Goal: Task Accomplishment & Management: Use online tool/utility

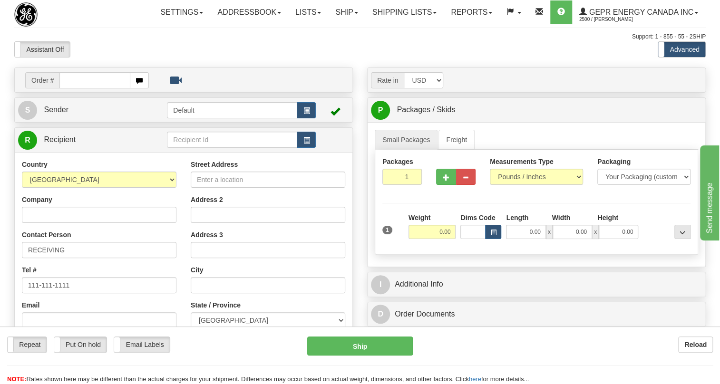
click at [361, 58] on div "Assistant On Assistant Off Do a return Do a return Previous Next Standard Advan…" at bounding box center [360, 49] width 706 height 16
click at [75, 88] on input "text" at bounding box center [94, 80] width 71 height 16
paste input "0086703697"
click at [74, 88] on input "0086703697" at bounding box center [94, 80] width 71 height 16
type input "86703697"
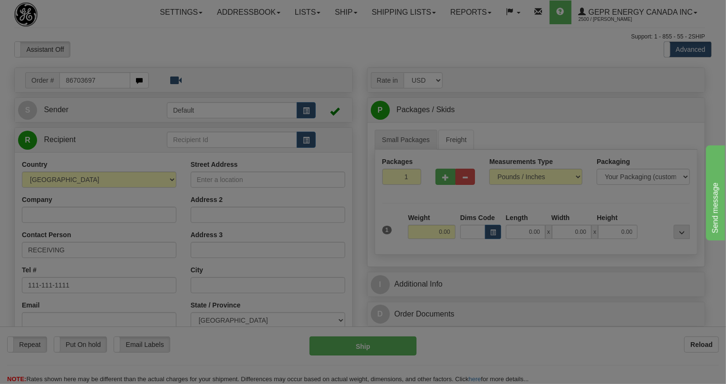
click at [214, 76] on body "Training Course Close Toggle navigation Settings Shipping Preferences New Recip…" at bounding box center [363, 192] width 726 height 384
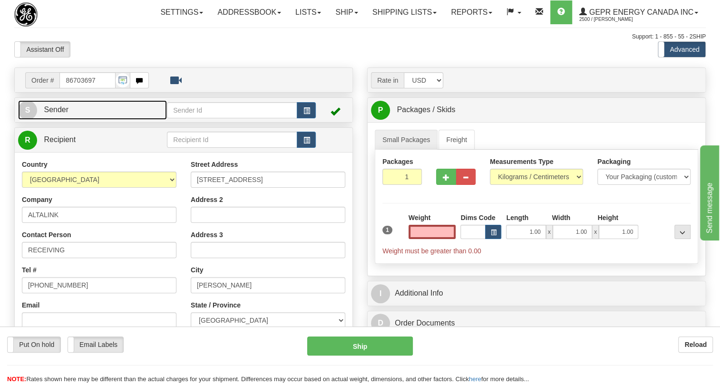
type input "0.00"
click at [56, 114] on span "Sender" at bounding box center [56, 110] width 25 height 8
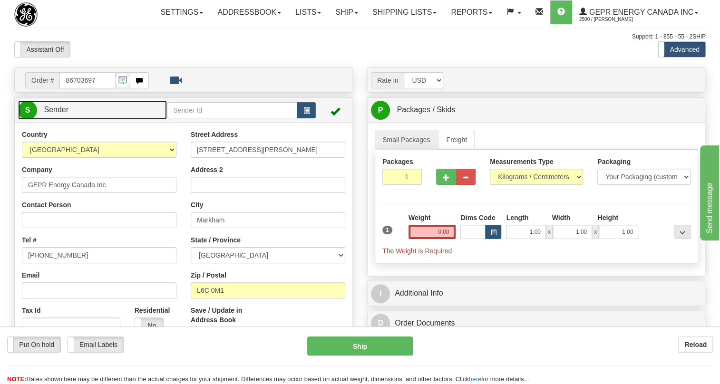
type input "MARKHAM"
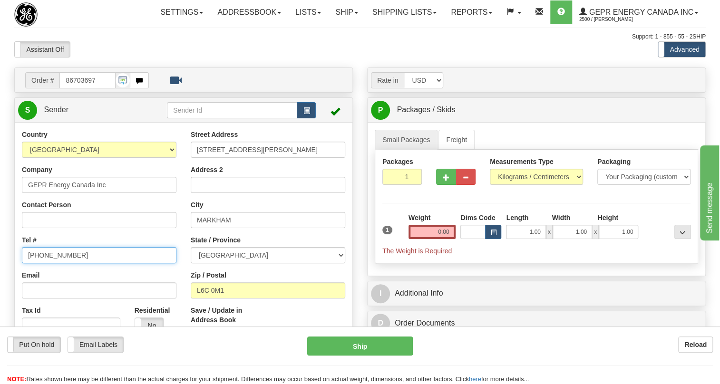
click at [61, 264] on input "(779)7960565" at bounding box center [99, 255] width 155 height 16
paste input "[PHONE_NUMBER]"
type input "[PHONE_NUMBER]"
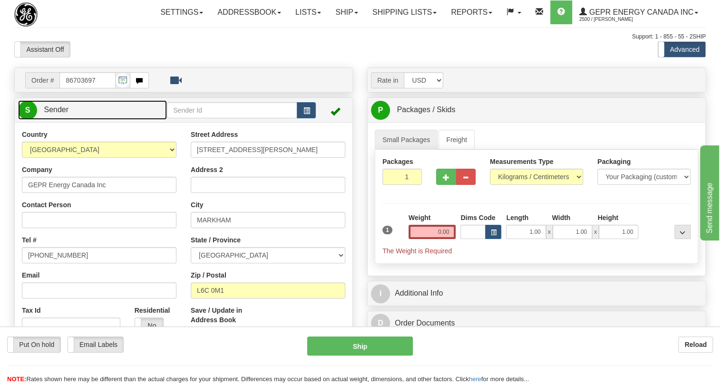
click at [67, 114] on span "Sender" at bounding box center [56, 110] width 25 height 8
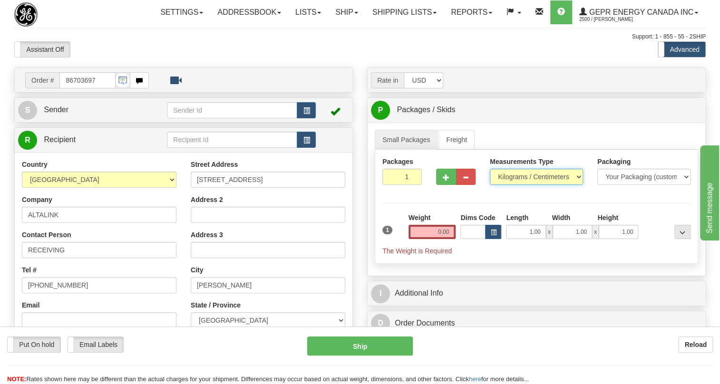
click at [522, 185] on select "Pounds / Inches Kilograms / Centimeters" at bounding box center [536, 177] width 93 height 16
select select "0"
click at [490, 185] on select "Pounds / Inches Kilograms / Centimeters" at bounding box center [536, 177] width 93 height 16
click at [431, 239] on input "0.00" at bounding box center [433, 232] width 48 height 14
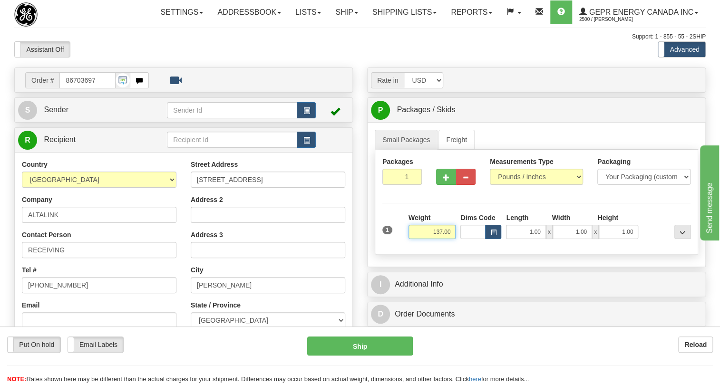
type input "137.00"
click at [406, 185] on input "1" at bounding box center [401, 177] width 39 height 16
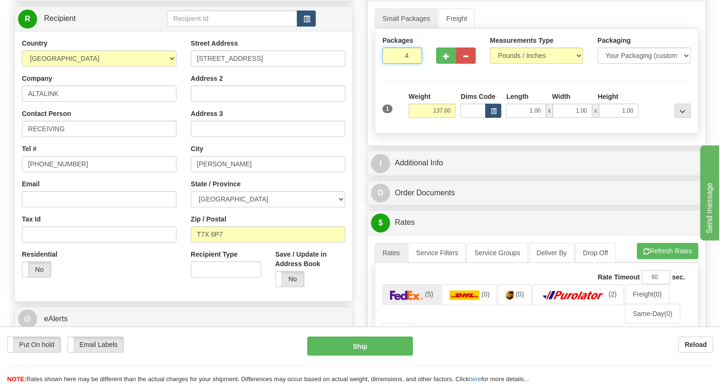
scroll to position [129, 0]
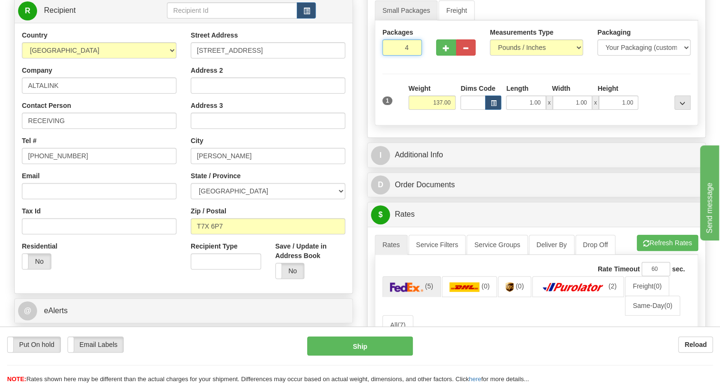
type input "4"
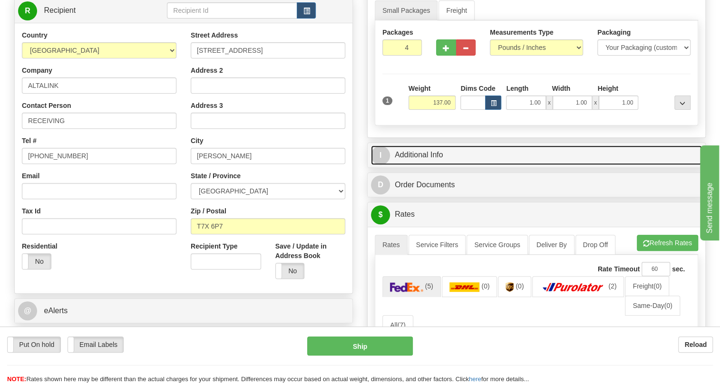
click at [423, 165] on link "I Additional Info" at bounding box center [536, 156] width 331 height 20
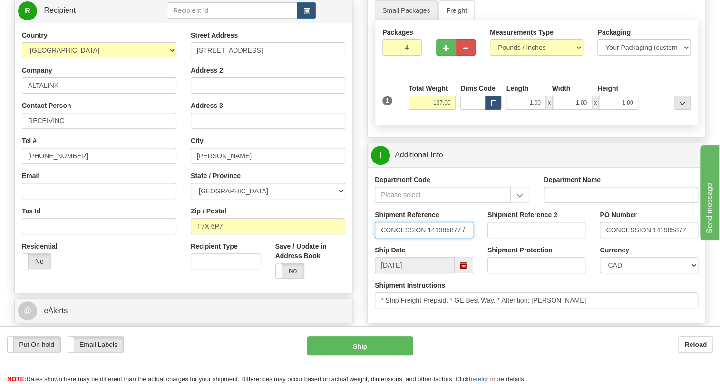
scroll to position [0, 29]
drag, startPoint x: 456, startPoint y: 255, endPoint x: 476, endPoint y: 255, distance: 19.5
click at [476, 245] on div "Shipment Reference CONCESSION 141985877 / 524019" at bounding box center [424, 227] width 113 height 35
click at [357, 200] on div "Order # 86703697 S" at bounding box center [183, 148] width 353 height 420
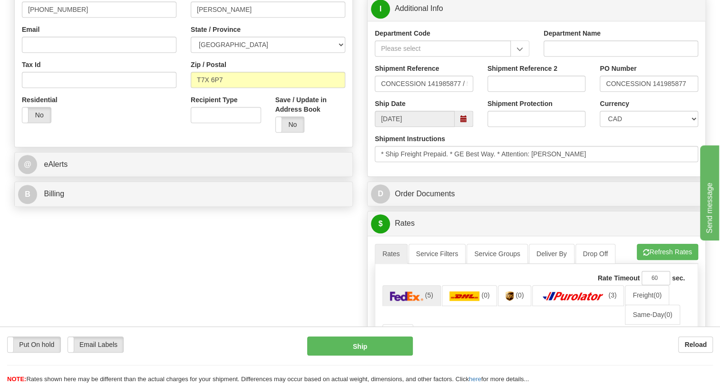
scroll to position [303, 0]
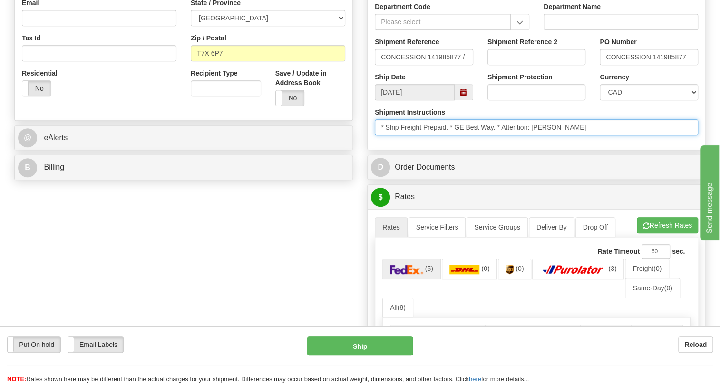
drag, startPoint x: 566, startPoint y: 148, endPoint x: 503, endPoint y: 148, distance: 62.8
click at [503, 136] on input "* Ship Freight Prepaid. * GE Best Way. * Attention: Brian Petit" at bounding box center [537, 127] width 324 height 16
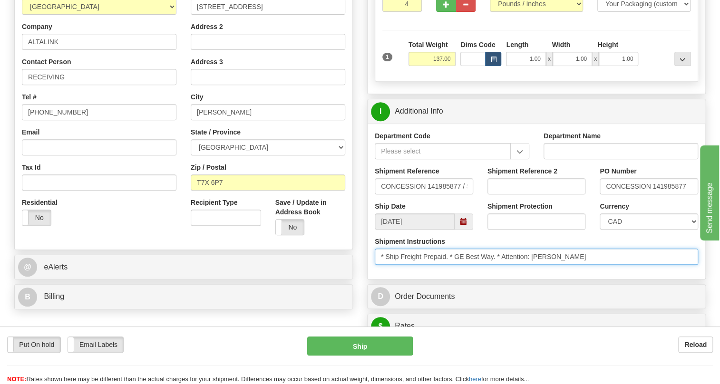
scroll to position [173, 0]
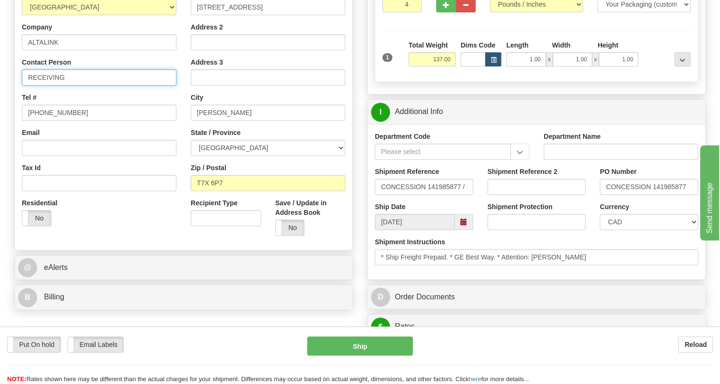
click at [30, 86] on input "RECEIVING" at bounding box center [99, 77] width 155 height 16
paste input "Attention: Brian Petit"
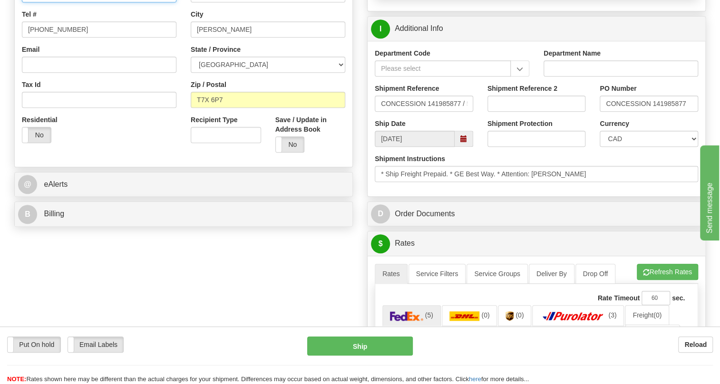
scroll to position [259, 0]
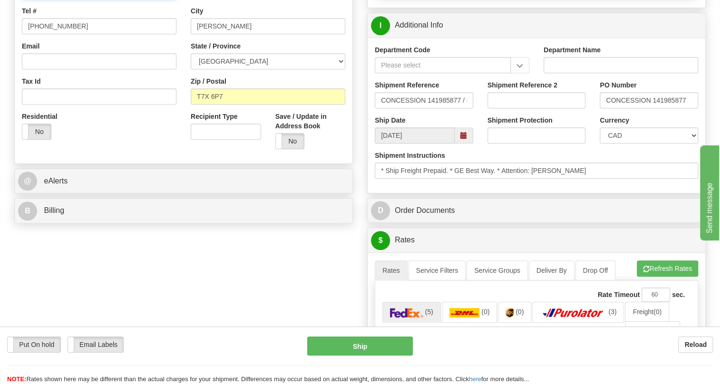
type input "Attention: Brian Petit / RECEIVING"
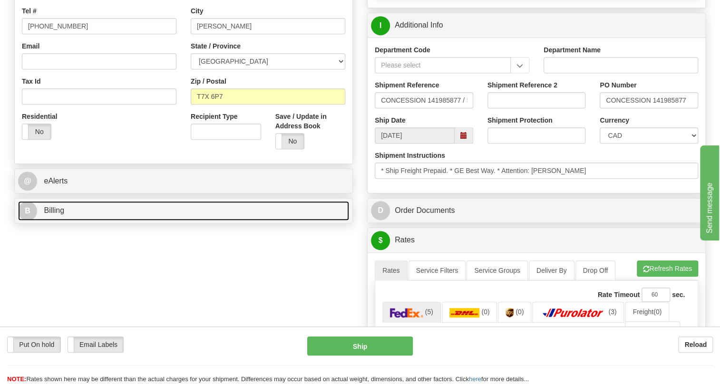
click at [56, 215] on span "Billing" at bounding box center [54, 210] width 20 height 8
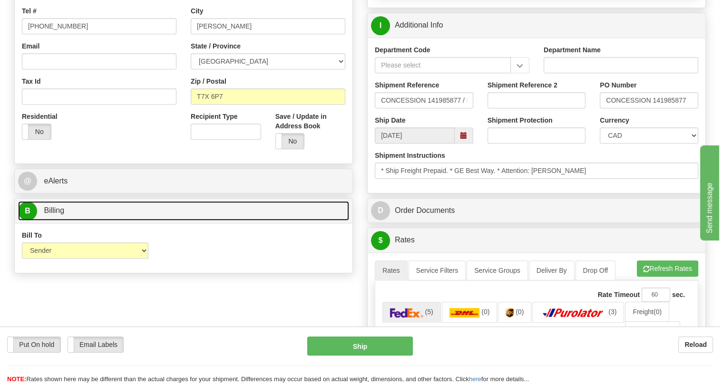
click at [55, 215] on span "Billing" at bounding box center [54, 210] width 20 height 8
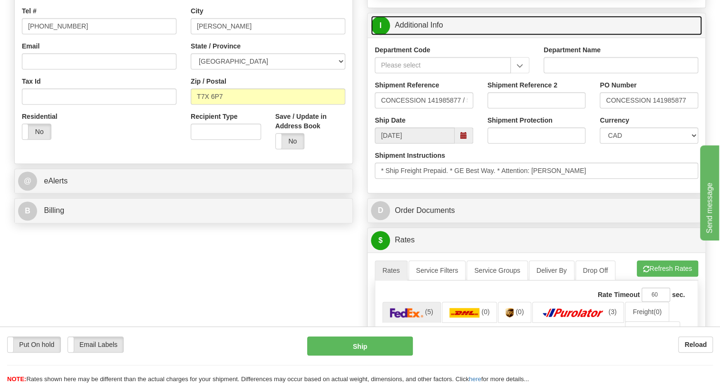
click at [412, 35] on link "I Additional Info" at bounding box center [536, 26] width 331 height 20
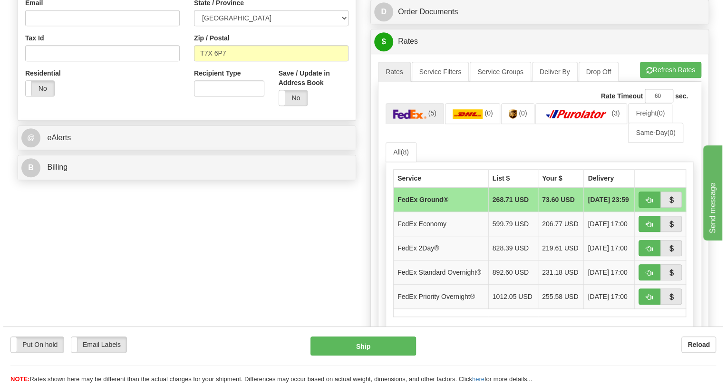
scroll to position [346, 0]
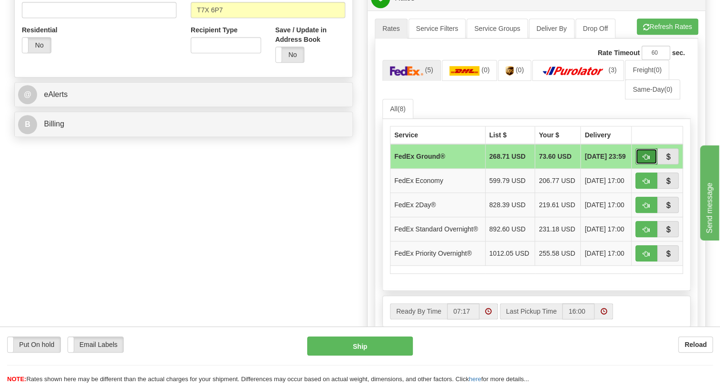
click at [647, 160] on span "button" at bounding box center [646, 157] width 7 height 6
type input "92"
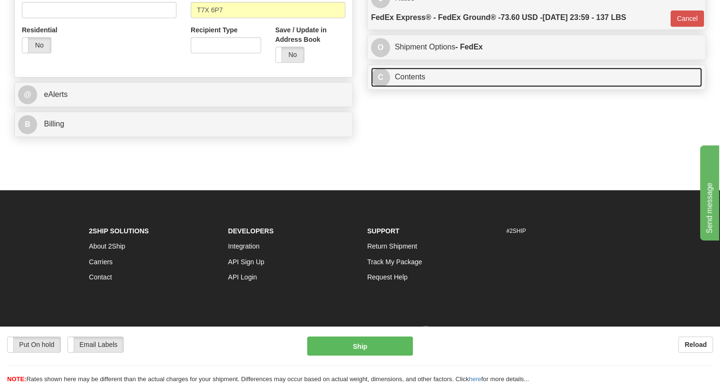
click at [419, 87] on link "C Contents" at bounding box center [536, 78] width 331 height 20
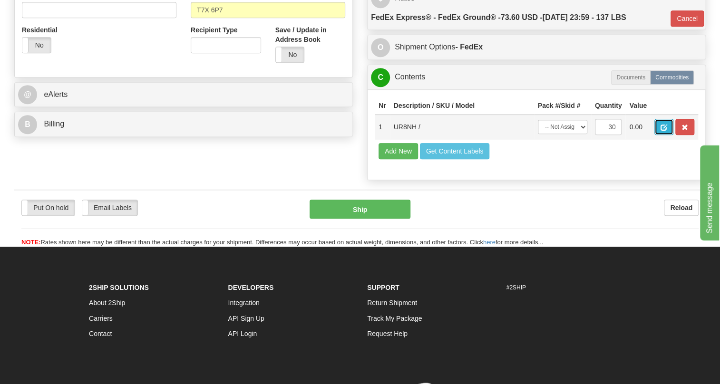
click at [665, 131] on span "button" at bounding box center [664, 128] width 7 height 6
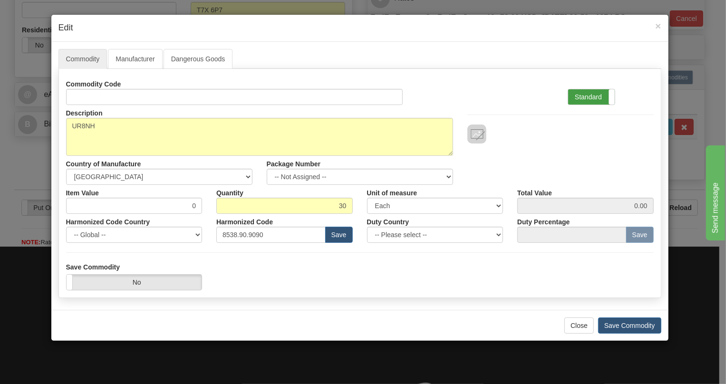
click at [581, 96] on label "Standard" at bounding box center [592, 96] width 47 height 15
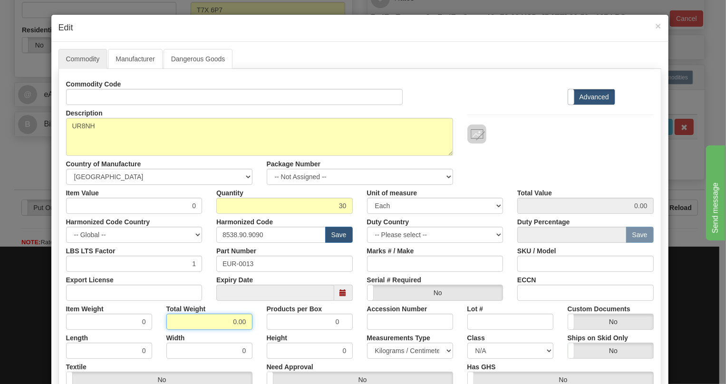
click at [216, 323] on input "0.00" at bounding box center [210, 322] width 86 height 16
type input "1.00"
type input "0.0333"
click at [393, 351] on select "Pounds / Inches Kilograms / Centimeters" at bounding box center [410, 351] width 86 height 16
select select "0"
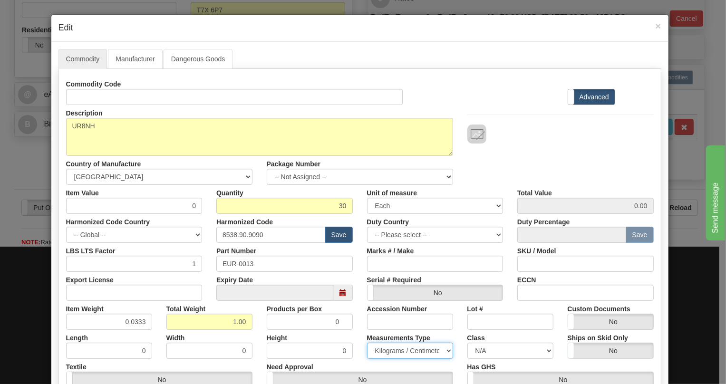
click at [367, 343] on select "Pounds / Inches Kilograms / Centimeters" at bounding box center [410, 351] width 86 height 16
drag, startPoint x: 140, startPoint y: 322, endPoint x: 142, endPoint y: 327, distance: 6.0
click at [142, 327] on input "0.0333" at bounding box center [109, 322] width 86 height 16
type input "0.0335"
click at [149, 331] on div "Length 0" at bounding box center [109, 344] width 100 height 29
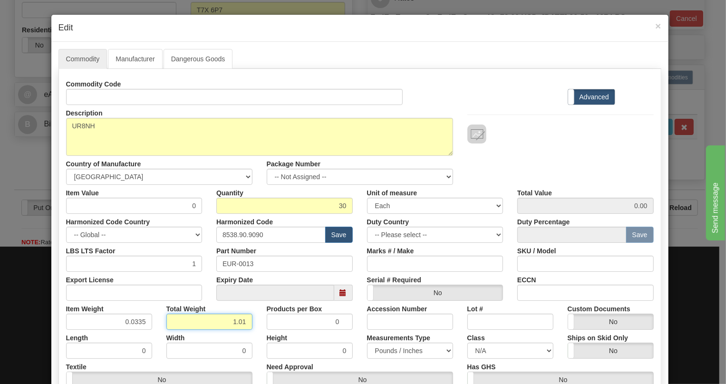
drag, startPoint x: 245, startPoint y: 322, endPoint x: 226, endPoint y: 324, distance: 19.1
click at [226, 324] on input "1.01" at bounding box center [210, 322] width 86 height 16
type input "2.00"
type input "0.0667"
click at [260, 340] on div "Height 0" at bounding box center [310, 344] width 100 height 29
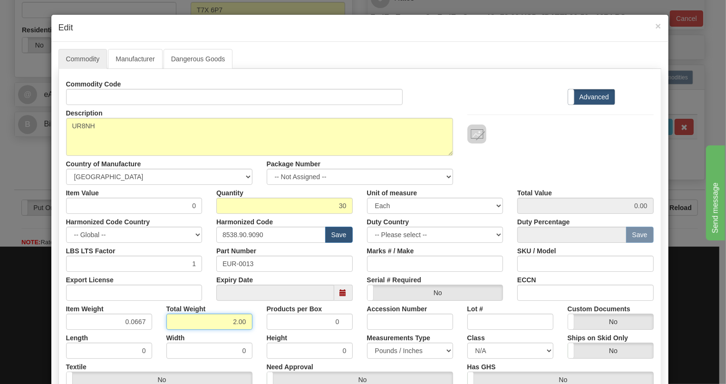
click at [243, 322] on input "2.00" at bounding box center [210, 322] width 86 height 16
click at [232, 322] on input "2.00" at bounding box center [210, 322] width 86 height 16
type input "1.00"
type input "0.0333"
click at [250, 334] on div "Width 0" at bounding box center [209, 344] width 100 height 29
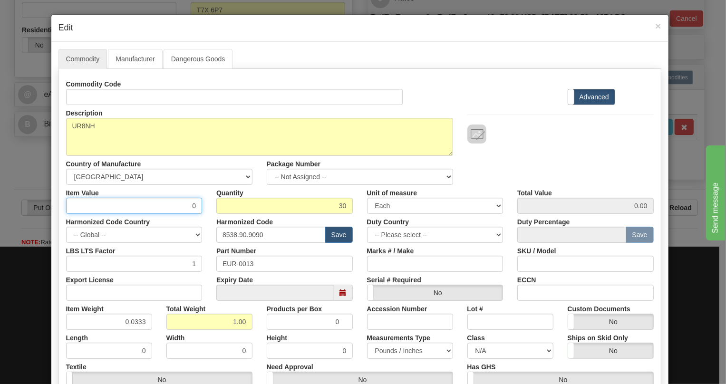
click at [188, 207] on input "0" at bounding box center [134, 206] width 137 height 16
paste input "556,96"
click at [186, 209] on input "556,96" at bounding box center [134, 206] width 137 height 16
type input "556.96"
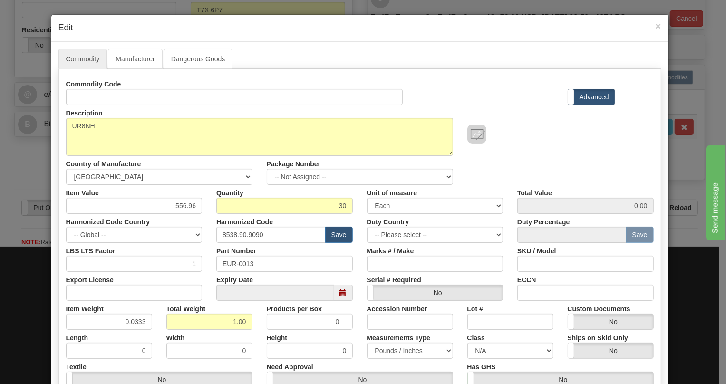
type input "16708.80"
click at [205, 214] on div "Harmonized Code Country -- Global -- AFGHANISTAN ALAND ISLANDS ALBANIA ALGERIA …" at bounding box center [134, 228] width 151 height 29
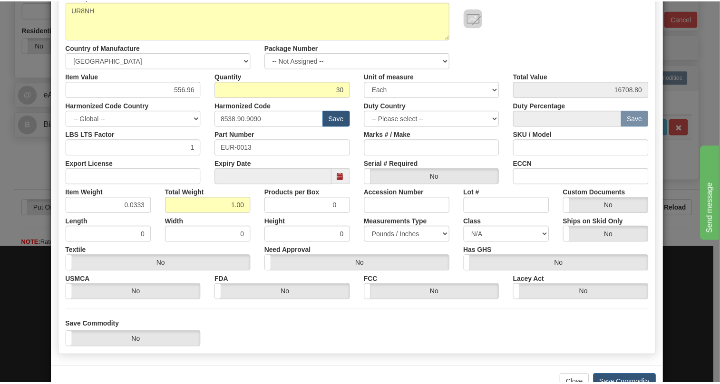
scroll to position [145, 0]
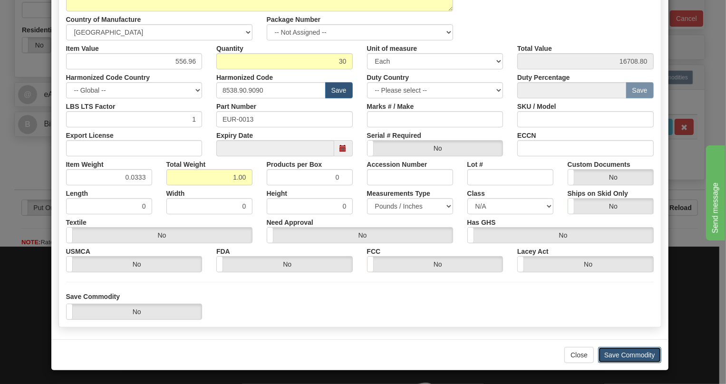
click at [623, 354] on button "Save Commodity" at bounding box center [629, 355] width 63 height 16
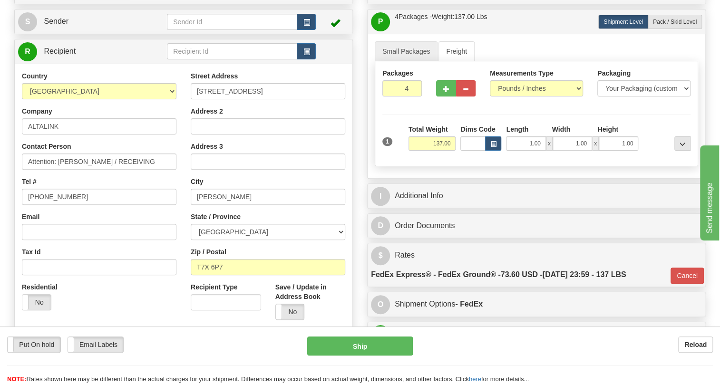
scroll to position [173, 0]
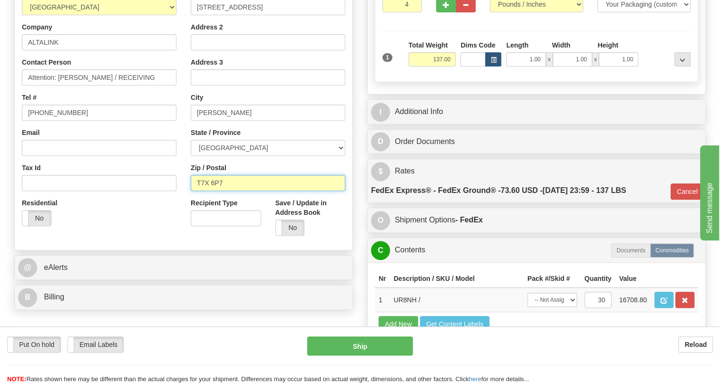
drag, startPoint x: 225, startPoint y: 202, endPoint x: 196, endPoint y: 208, distance: 29.6
click at [196, 191] on input "T7X 6P7" at bounding box center [268, 183] width 155 height 16
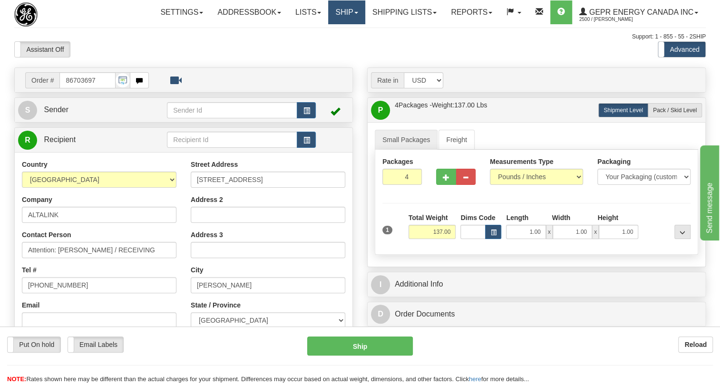
click at [352, 12] on link "Ship" at bounding box center [346, 12] width 37 height 24
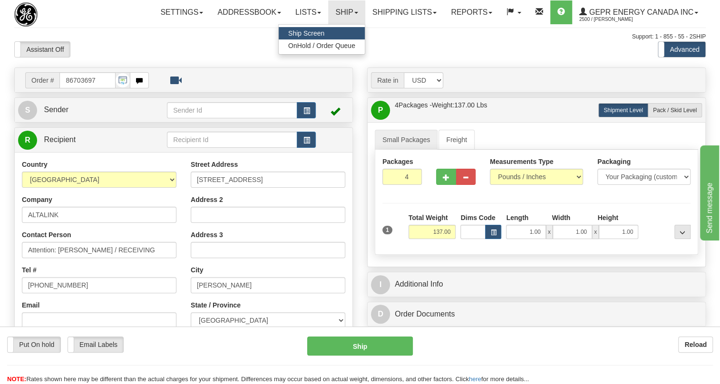
click at [314, 30] on span "Ship Screen" at bounding box center [306, 33] width 36 height 8
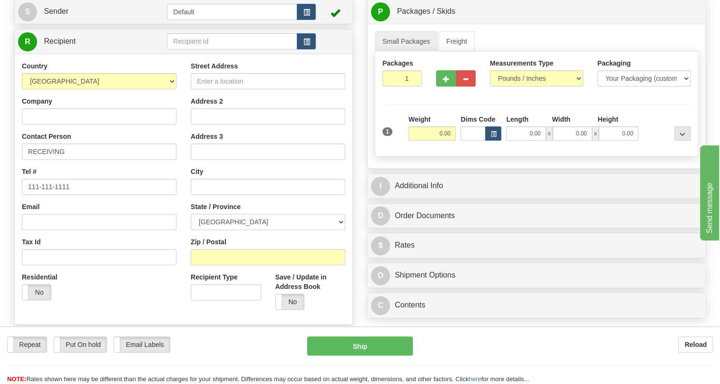
scroll to position [129, 0]
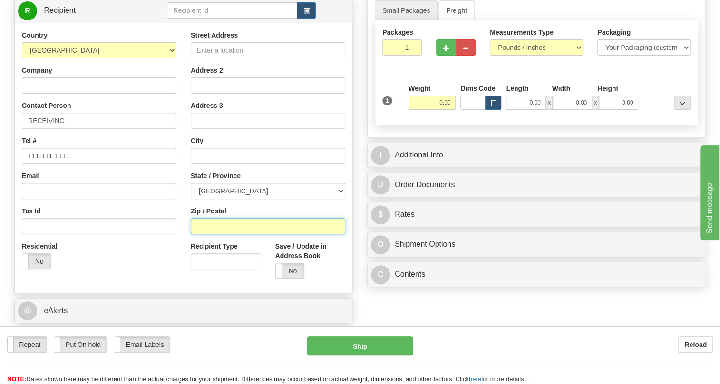
click at [205, 235] on input "Zip / Postal" at bounding box center [268, 226] width 155 height 16
paste input "T7X 6P7"
type input "T7X 6P7"
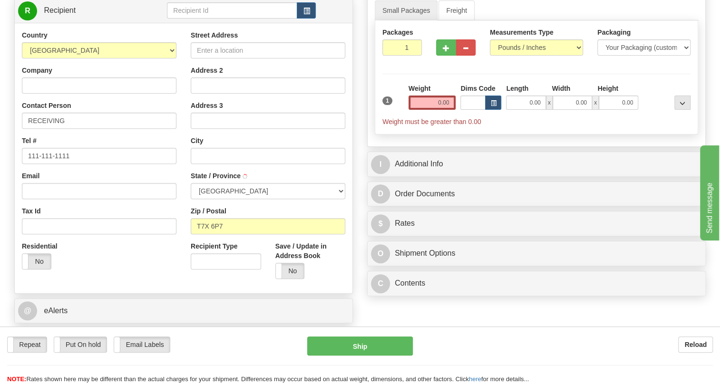
type input "ACHESON"
click at [152, 277] on div "Residential Yes No" at bounding box center [99, 259] width 169 height 35
click at [41, 94] on input "Company" at bounding box center [99, 86] width 155 height 16
paste input "ALTALINK"
type input "ALTALINK"
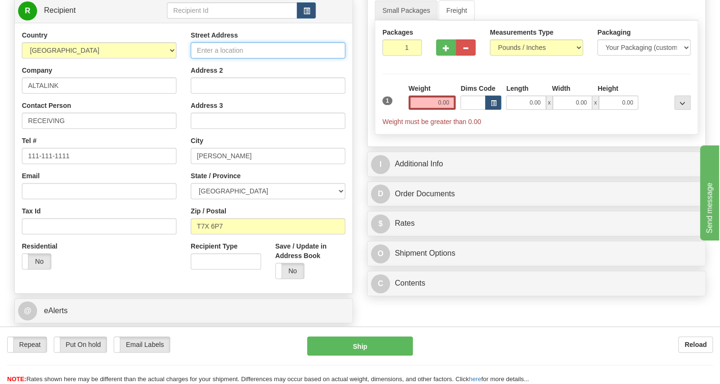
click at [226, 59] on input "Street Address" at bounding box center [268, 50] width 155 height 16
paste input "27005 Northview Road"
type input "27005 Northview Road"
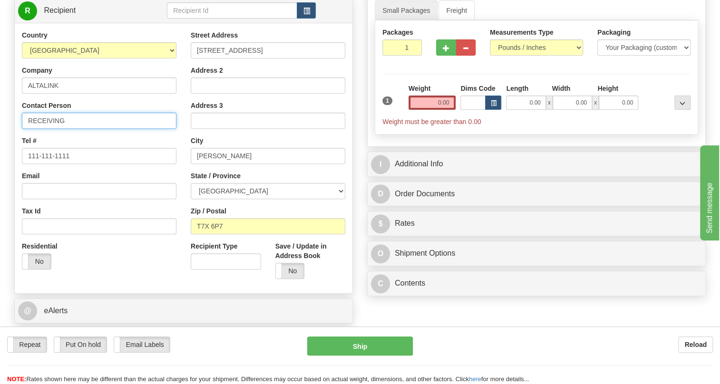
click at [29, 129] on input "RECEIVING" at bounding box center [99, 121] width 155 height 16
paste input "Attention:Brian Petit"
type input "Attention:Brian Petit / RECEIVING"
click at [435, 110] on input "0.00" at bounding box center [433, 103] width 48 height 14
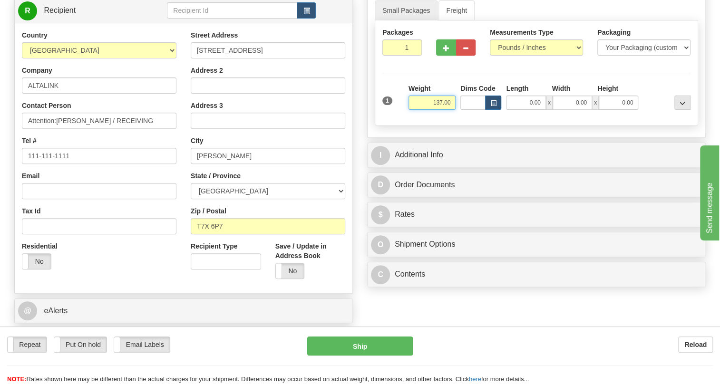
type input "137.00"
click at [395, 56] on input "1" at bounding box center [401, 47] width 39 height 16
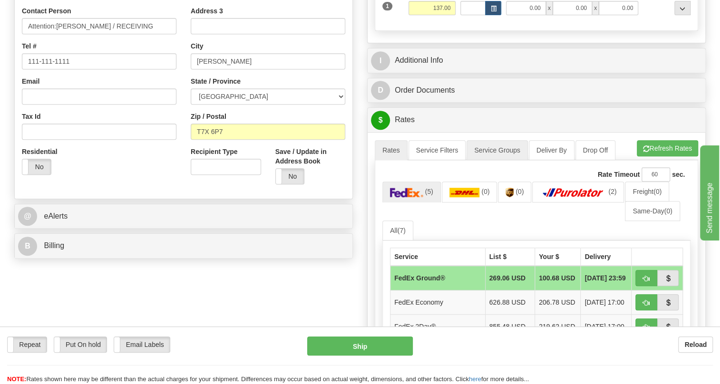
scroll to position [259, 0]
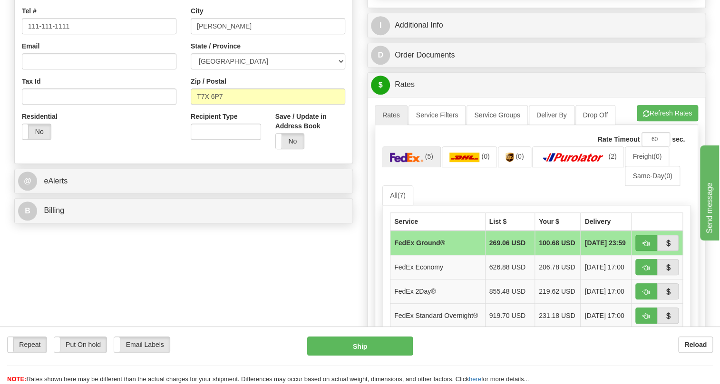
type input "4"
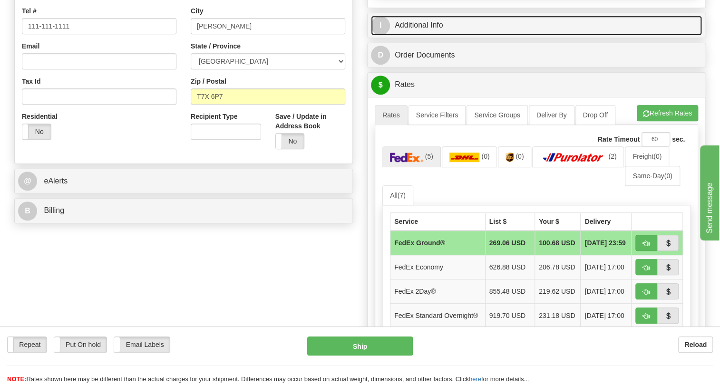
click at [427, 35] on link "I Additional Info" at bounding box center [536, 26] width 331 height 20
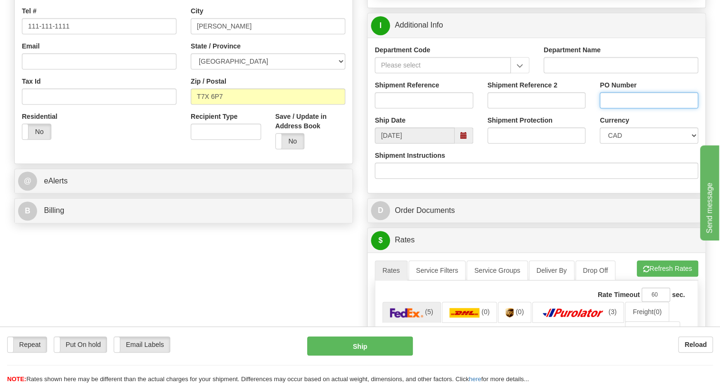
click at [613, 108] on input "PO Number" at bounding box center [649, 100] width 98 height 16
paste input "CONCESSION 14198587718 A"
type input "CONCESSION 14198587718 A"
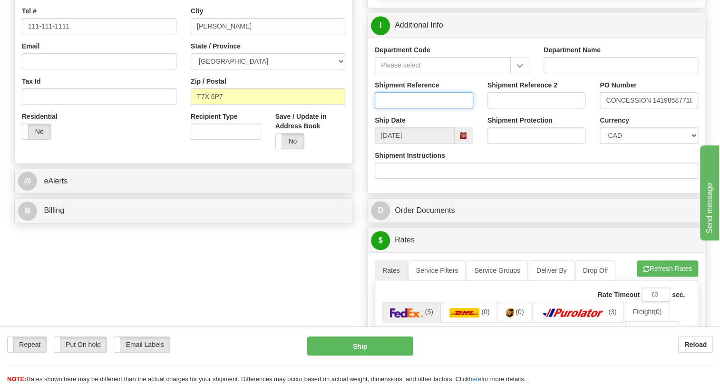
click at [395, 108] on input "Shipment Reference" at bounding box center [424, 100] width 98 height 16
paste input "0000524019"
click at [390, 108] on input "0000524019" at bounding box center [424, 100] width 98 height 16
click at [407, 108] on input "524019" at bounding box center [424, 100] width 98 height 16
type input "524019/5399004463"
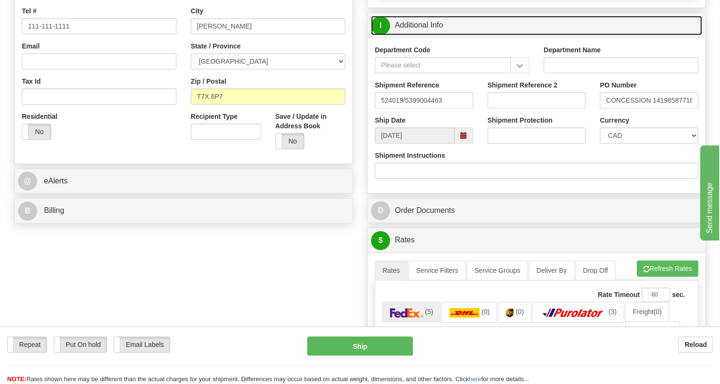
click at [416, 35] on link "I Additional Info" at bounding box center [536, 26] width 331 height 20
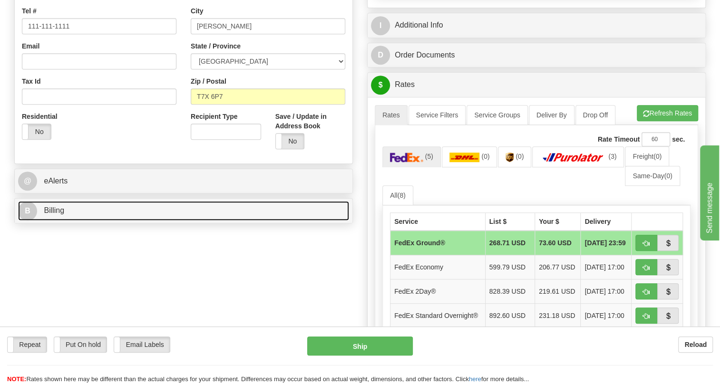
click at [57, 215] on span "Billing" at bounding box center [54, 210] width 20 height 8
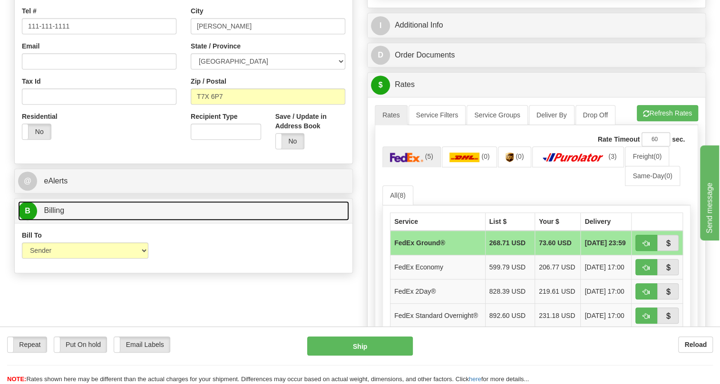
click at [57, 215] on span "Billing" at bounding box center [54, 210] width 20 height 8
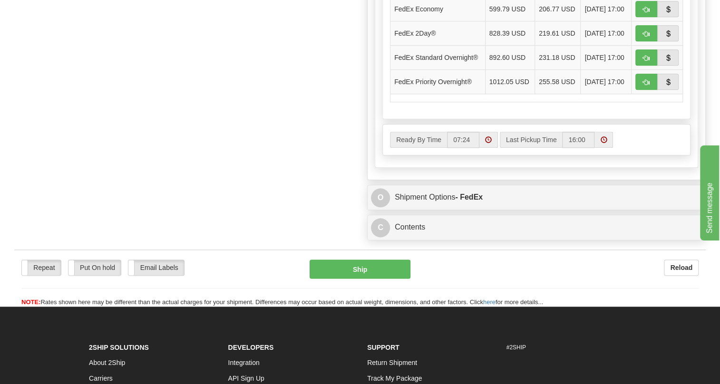
scroll to position [562, 0]
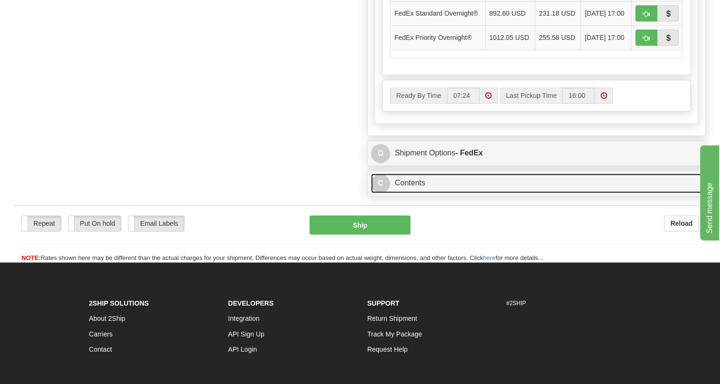
click at [406, 193] on link "C Contents" at bounding box center [536, 184] width 331 height 20
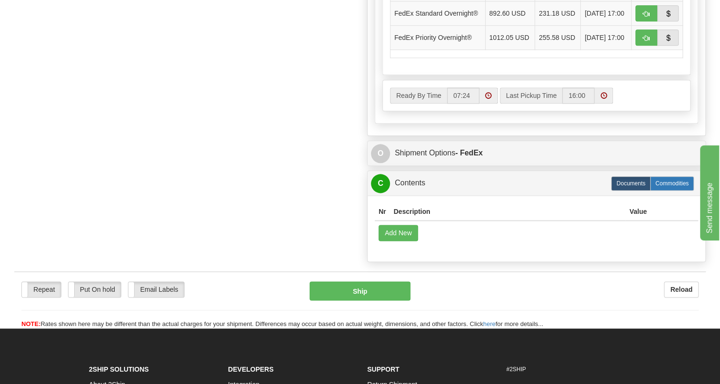
click at [668, 191] on label "Commodities" at bounding box center [672, 184] width 44 height 14
radio input "true"
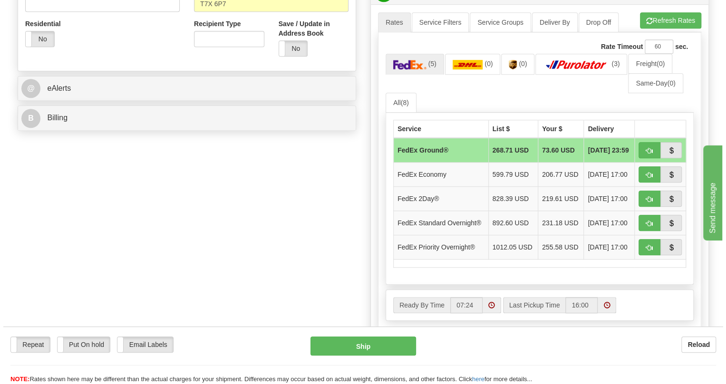
scroll to position [249, 0]
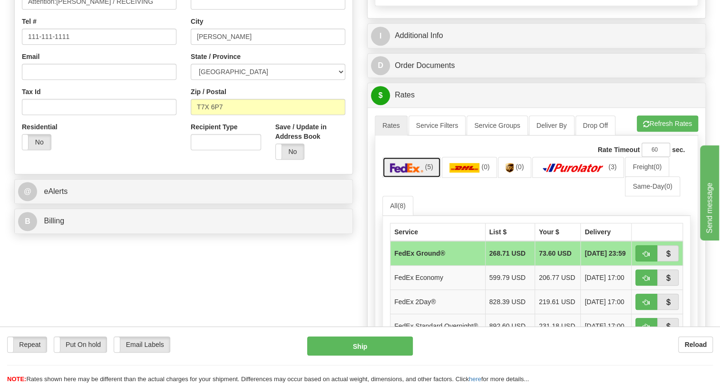
click at [410, 173] on img at bounding box center [406, 168] width 33 height 10
click at [642, 262] on button "button" at bounding box center [647, 253] width 22 height 16
type input "92"
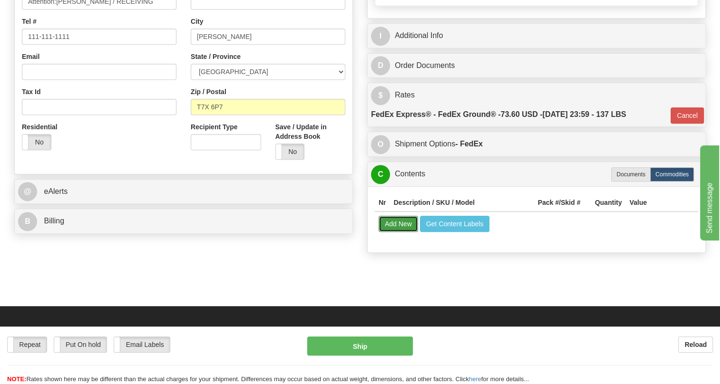
click at [400, 232] on button "Add New" at bounding box center [398, 224] width 39 height 16
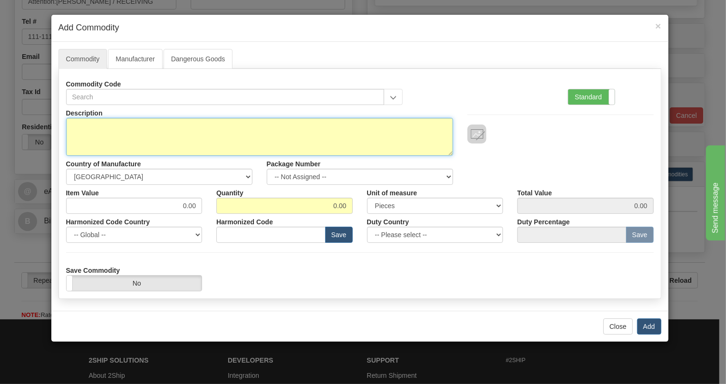
click at [78, 120] on textarea "Description" at bounding box center [259, 137] width 387 height 38
paste textarea "EUR-0013"
type textarea "EUR-0013"
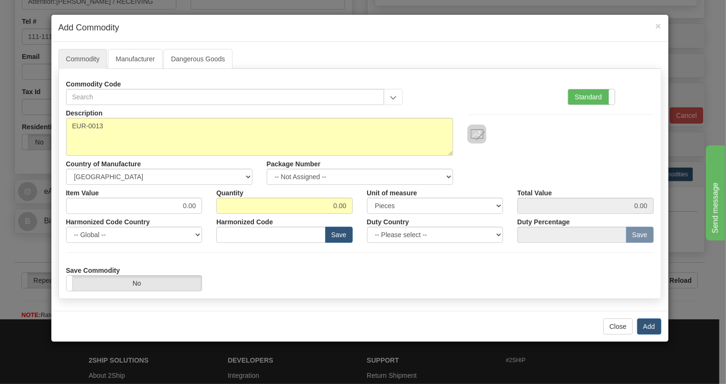
drag, startPoint x: 580, startPoint y: 96, endPoint x: 561, endPoint y: 111, distance: 24.4
click at [580, 99] on label "Standard" at bounding box center [592, 96] width 47 height 15
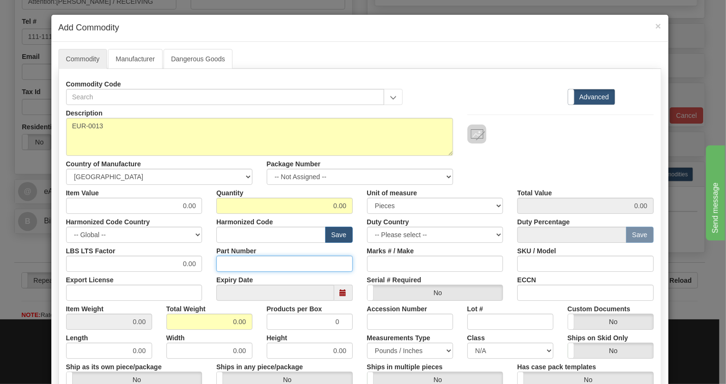
click at [224, 263] on input "Part Number" at bounding box center [284, 264] width 137 height 16
paste input "EUR-0013"
type input "EUR-0013"
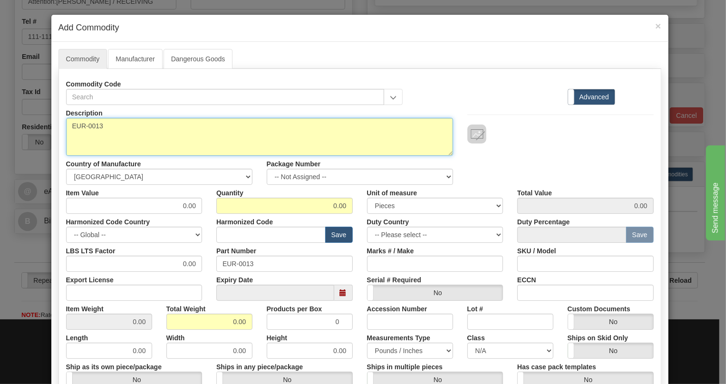
click at [86, 126] on textarea "EUR-0013" at bounding box center [259, 137] width 387 height 38
paste textarea "UR8NH Module 8CT to UR UR8NH"
drag, startPoint x: 176, startPoint y: 127, endPoint x: 152, endPoint y: 128, distance: 23.3
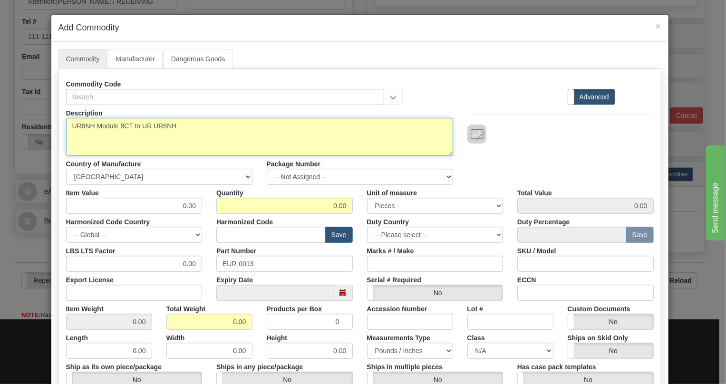
click at [152, 128] on textarea "UR8NH Module 8CT to UR UR8NH" at bounding box center [259, 137] width 387 height 38
type textarea "UR8NH Module 8CT to UR"
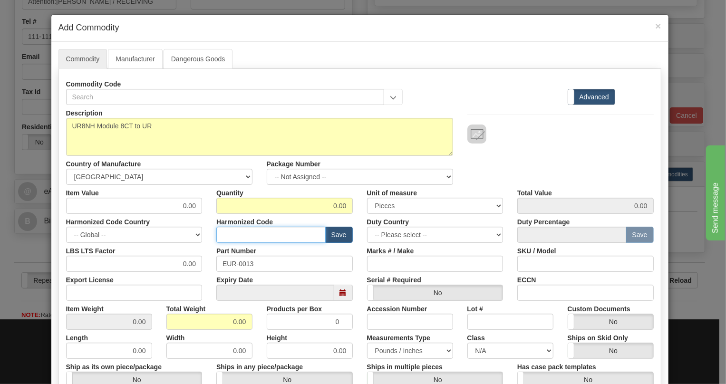
click at [234, 235] on input "text" at bounding box center [270, 235] width 109 height 16
paste input "8538.90.9090"
type input "8538.90.9090"
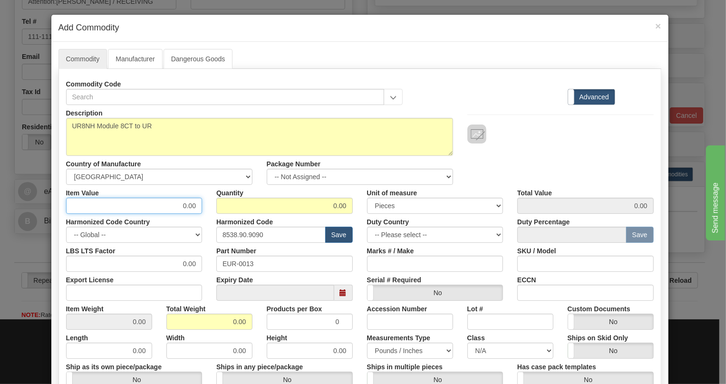
click at [189, 207] on input "0.00" at bounding box center [134, 206] width 137 height 16
paste input "556,96"
click at [184, 206] on input "556,96" at bounding box center [134, 206] width 137 height 16
type input "556.96"
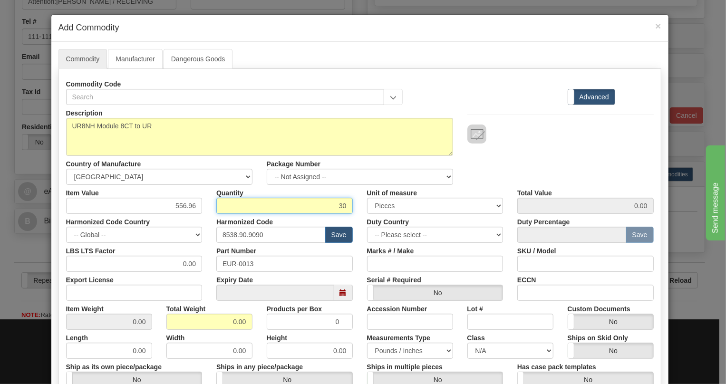
type input "30"
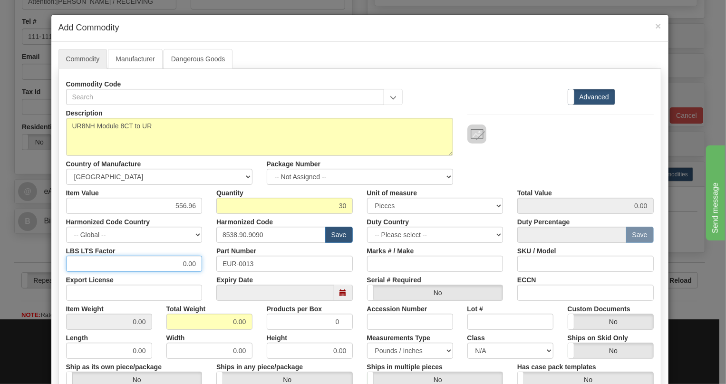
type input "16708.80"
click at [179, 262] on input "0.00" at bounding box center [134, 264] width 137 height 16
type input "1.00"
click at [225, 323] on input "0.00" at bounding box center [210, 322] width 86 height 16
type input "1.00"
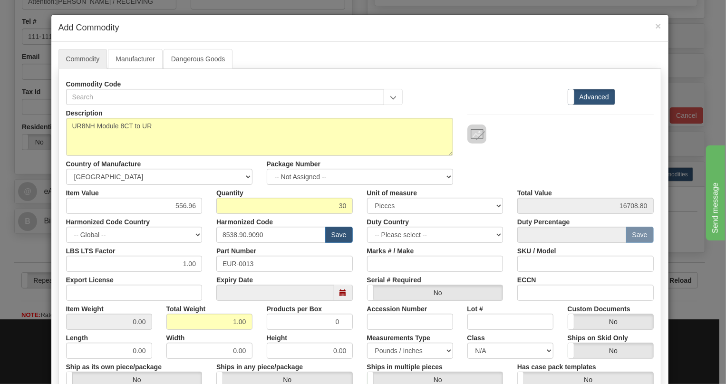
type input "0.0333"
click at [252, 333] on div "Width 0.00" at bounding box center [209, 344] width 100 height 29
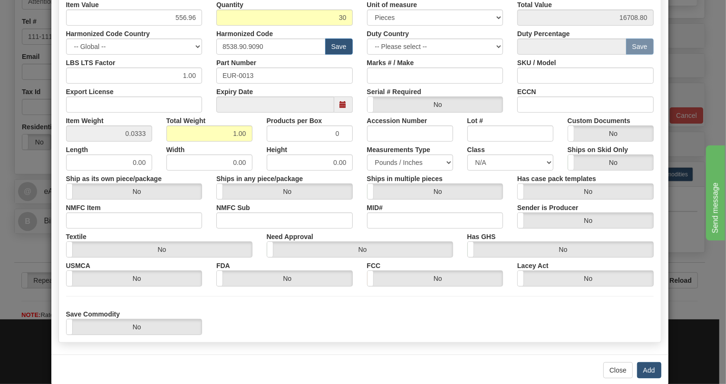
scroll to position [204, 0]
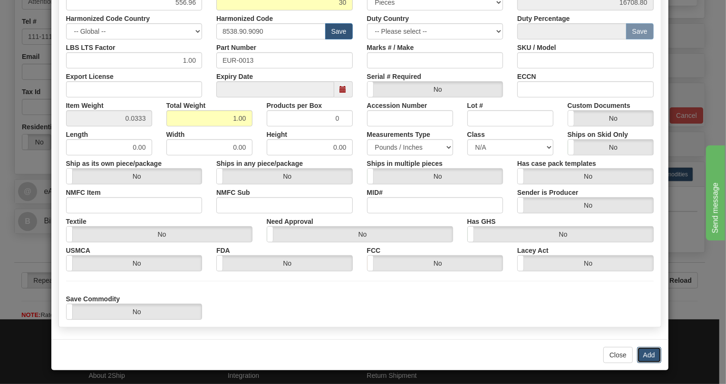
click at [646, 355] on button "Add" at bounding box center [649, 355] width 24 height 16
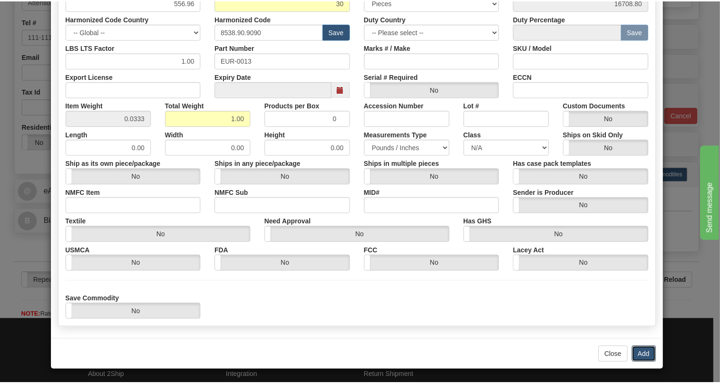
scroll to position [0, 0]
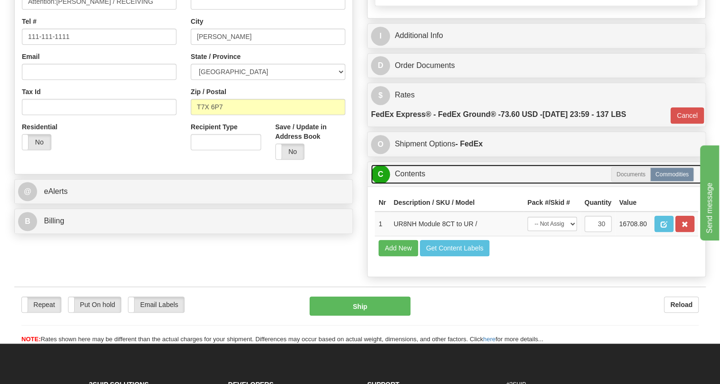
click at [414, 184] on link "C Contents" at bounding box center [536, 175] width 331 height 20
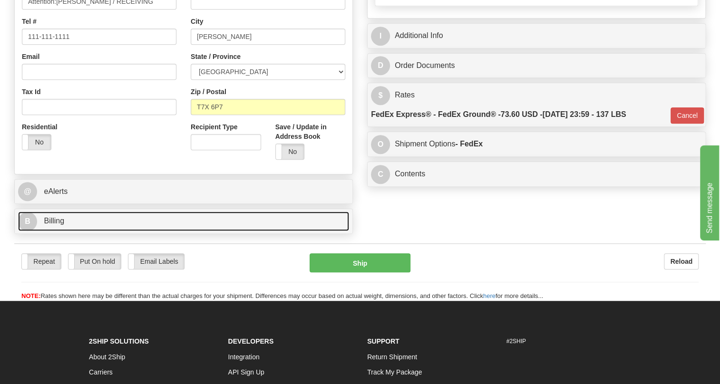
click at [40, 231] on link "B Billing" at bounding box center [183, 222] width 331 height 20
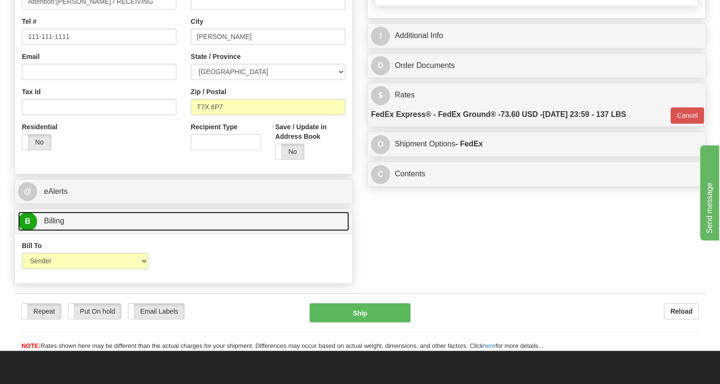
click at [49, 225] on span "Billing" at bounding box center [54, 221] width 20 height 8
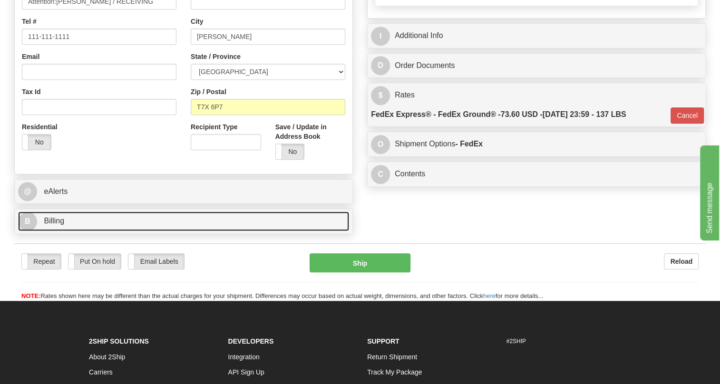
click at [49, 225] on span "Billing" at bounding box center [54, 221] width 20 height 8
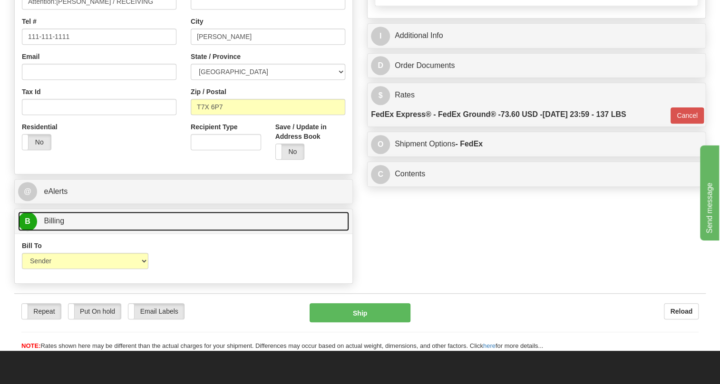
click at [49, 225] on span "Billing" at bounding box center [54, 221] width 20 height 8
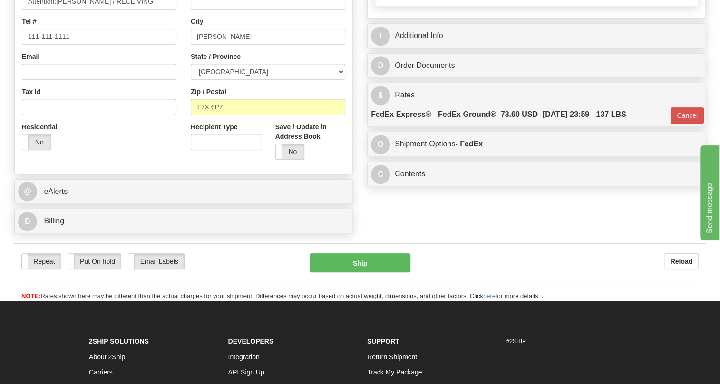
click at [147, 157] on div "Residential Yes No" at bounding box center [99, 139] width 169 height 35
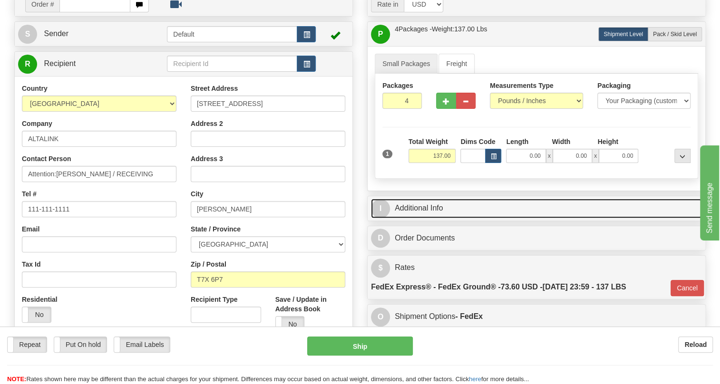
click at [424, 218] on link "I Additional Info" at bounding box center [536, 209] width 331 height 20
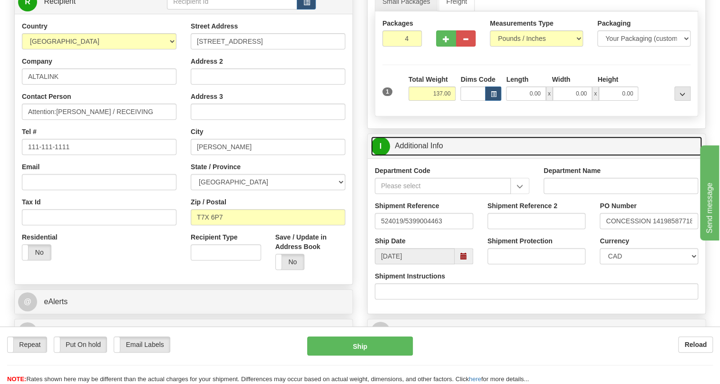
scroll to position [206, 0]
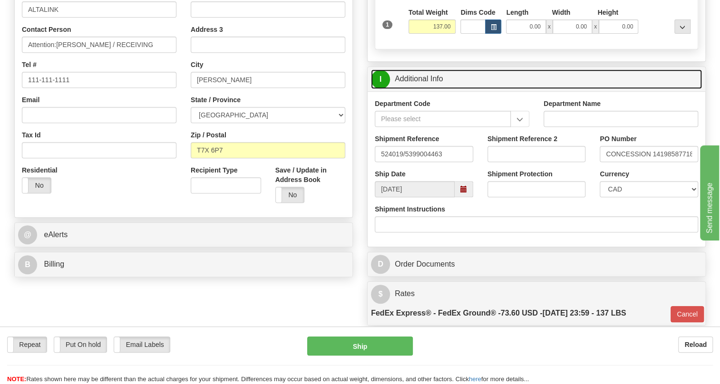
click at [402, 89] on link "I Additional Info" at bounding box center [536, 79] width 331 height 20
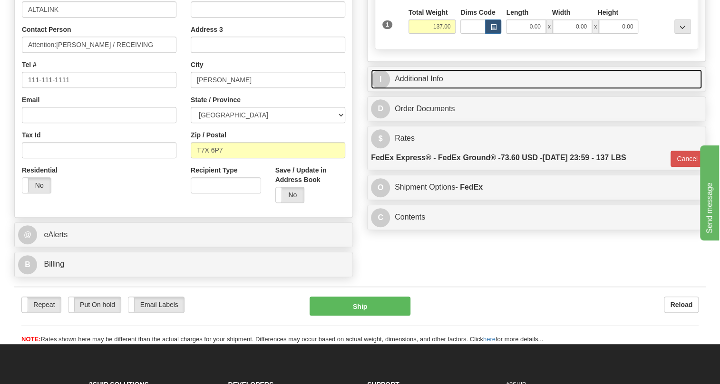
scroll to position [249, 0]
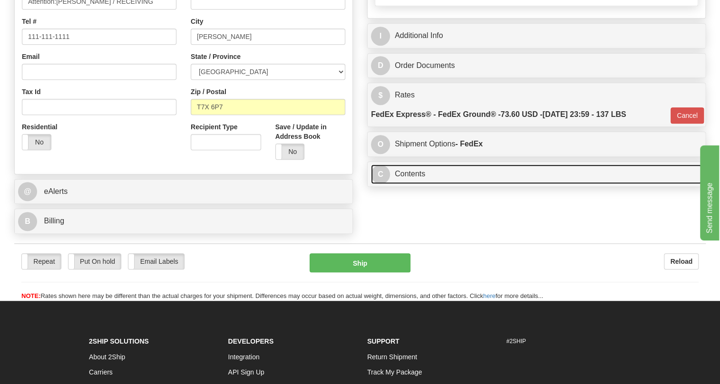
click at [418, 184] on link "C Contents" at bounding box center [536, 175] width 331 height 20
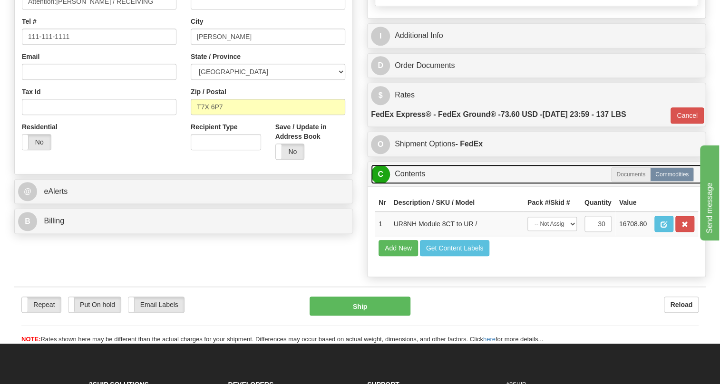
click at [418, 184] on link "C Contents" at bounding box center [536, 175] width 331 height 20
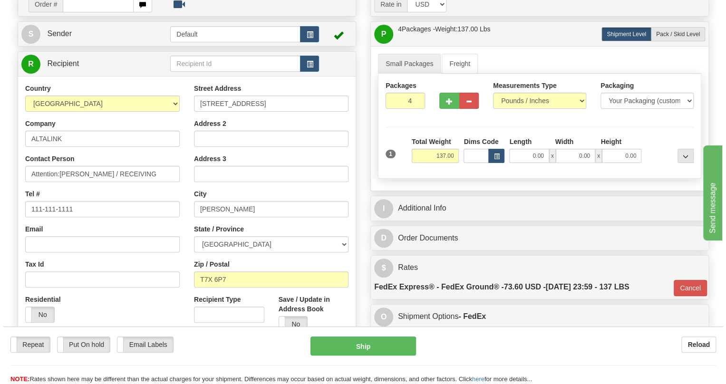
scroll to position [76, 0]
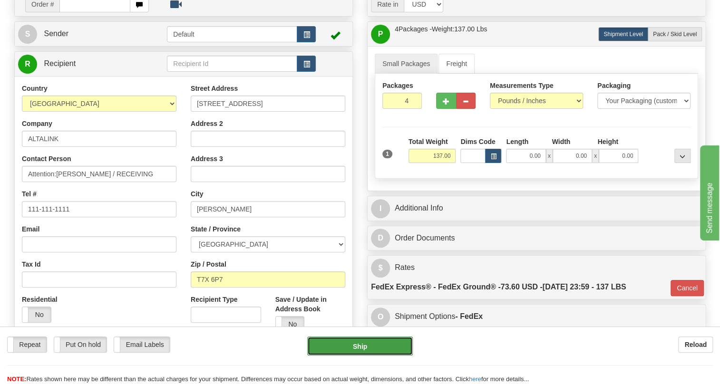
click at [364, 349] on button "Ship" at bounding box center [360, 346] width 106 height 19
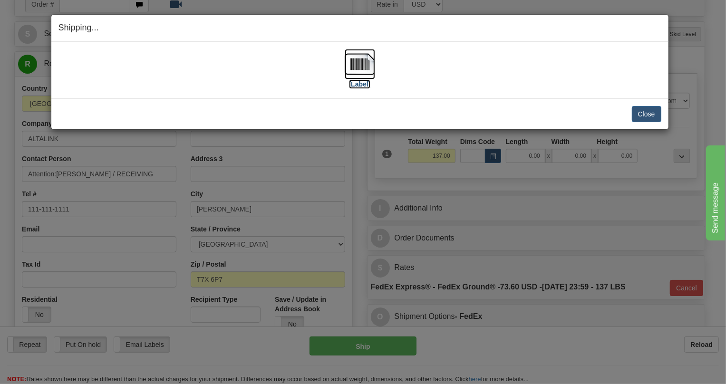
click at [356, 61] on img at bounding box center [360, 64] width 30 height 30
click at [642, 115] on button "Close" at bounding box center [646, 114] width 29 height 16
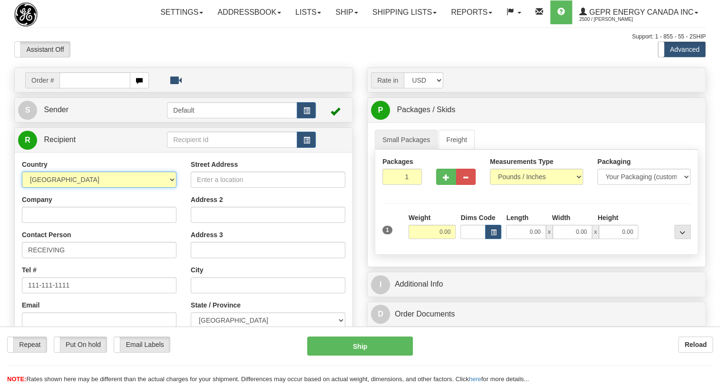
click at [171, 188] on select "[GEOGRAPHIC_DATA] [GEOGRAPHIC_DATA] [GEOGRAPHIC_DATA] [GEOGRAPHIC_DATA] [US_STA…" at bounding box center [99, 180] width 155 height 16
select select "US"
click at [22, 188] on select "[GEOGRAPHIC_DATA] [GEOGRAPHIC_DATA] [GEOGRAPHIC_DATA] [GEOGRAPHIC_DATA] [US_STA…" at bounding box center [99, 180] width 155 height 16
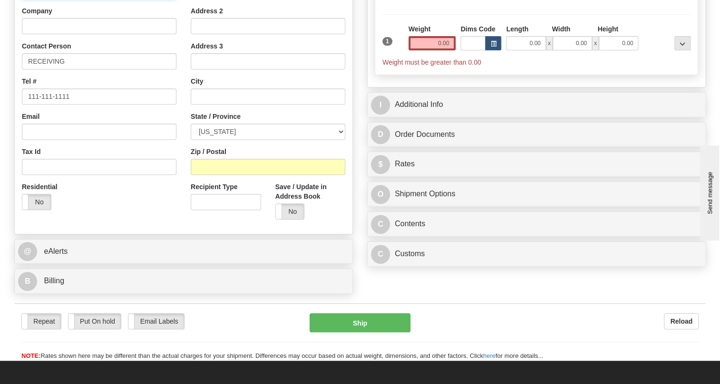
scroll to position [216, 0]
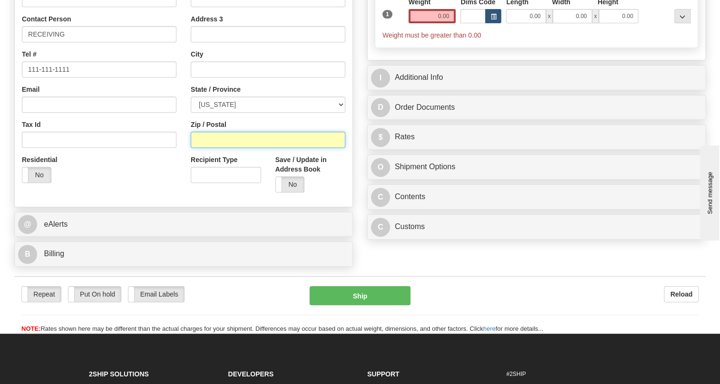
click at [211, 148] on input "Zip / Postal" at bounding box center [268, 140] width 155 height 16
type input "92154"
type input "[GEOGRAPHIC_DATA]"
select select "CA"
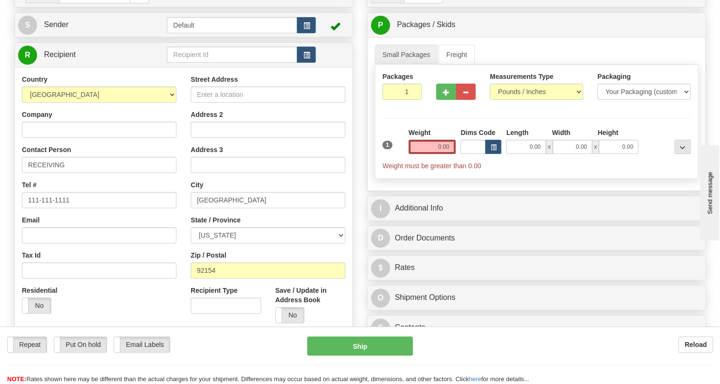
scroll to position [43, 0]
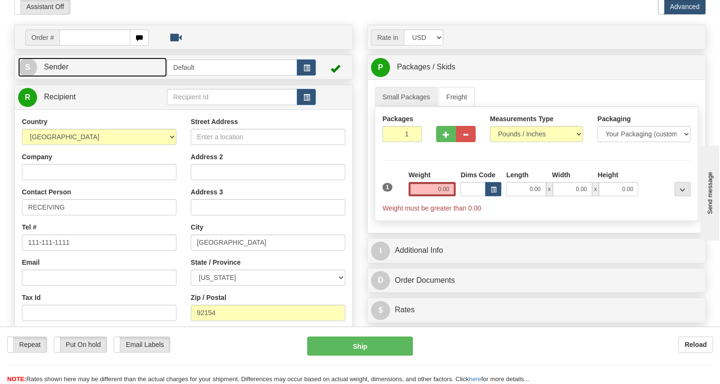
click at [62, 71] on span "Sender" at bounding box center [56, 67] width 25 height 8
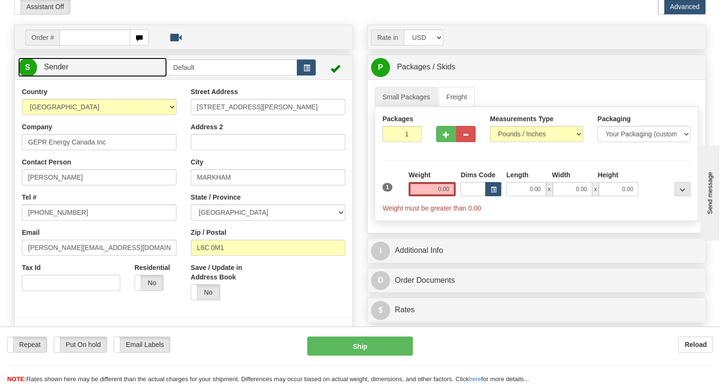
click at [62, 71] on span "Sender" at bounding box center [56, 67] width 25 height 8
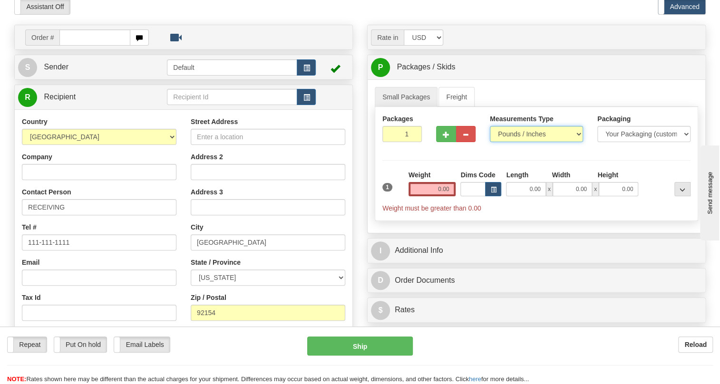
click at [530, 142] on select "Pounds / Inches Kilograms / Centimeters" at bounding box center [536, 134] width 93 height 16
click at [432, 196] on input "0.00" at bounding box center [433, 189] width 48 height 14
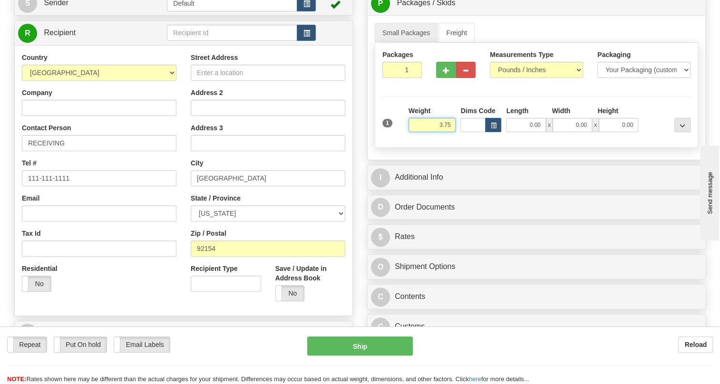
scroll to position [173, 0]
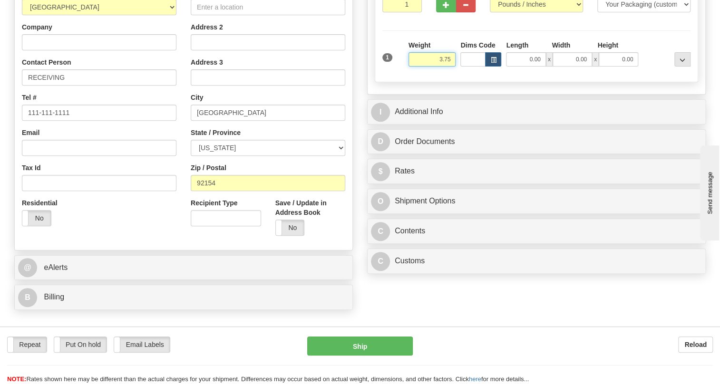
type input "3.75"
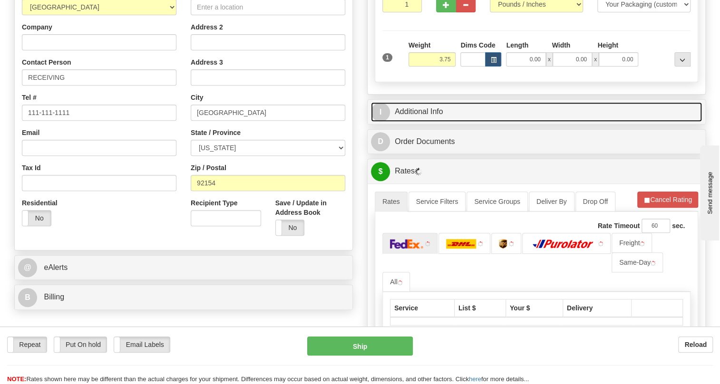
click at [427, 122] on link "I Additional Info" at bounding box center [536, 112] width 331 height 20
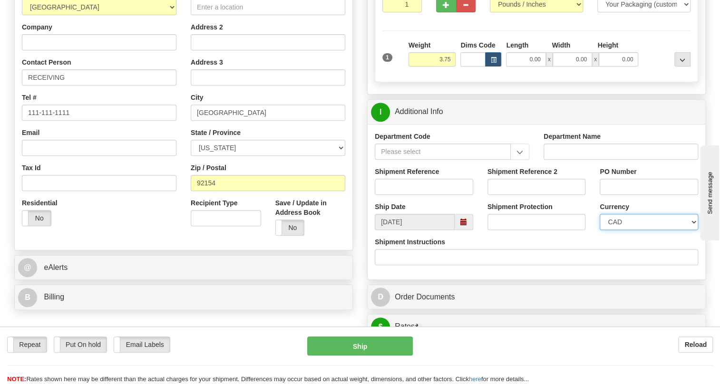
click at [633, 230] on select "CAD USD EUR ZAR [PERSON_NAME] ARN AUD AUS AWG BBD BFR BGN BHD BMD BND BRC BRL C…" at bounding box center [649, 222] width 98 height 16
select select "1"
click at [600, 230] on select "CAD USD EUR ZAR [PERSON_NAME] ARN AUD AUS AWG BBD BFR BGN BHD BMD BND BRC BRL C…" at bounding box center [649, 222] width 98 height 16
click at [615, 195] on input "PO Number" at bounding box center [649, 187] width 98 height 16
type input "F7360607"
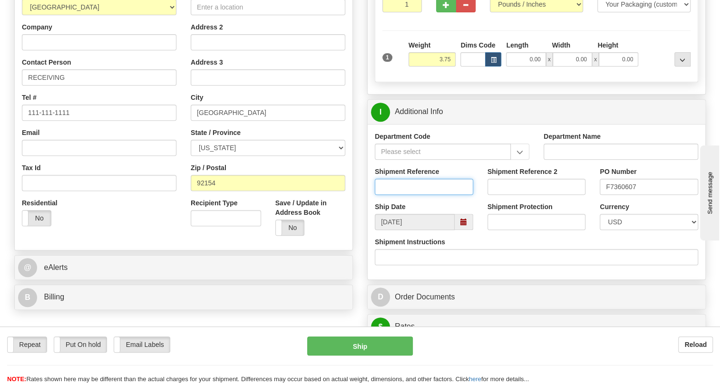
click at [390, 195] on input "Shipment Reference" at bounding box center [424, 187] width 98 height 16
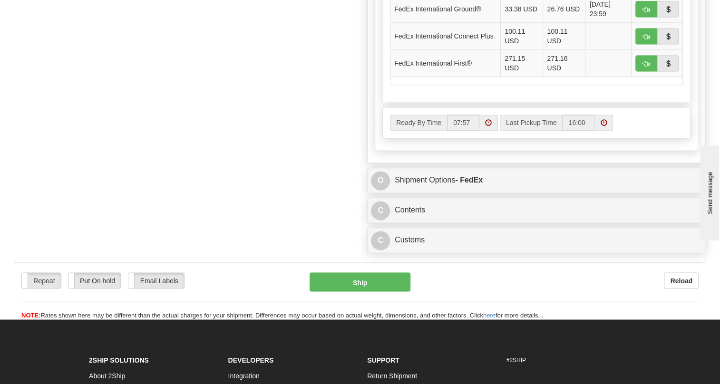
scroll to position [735, 0]
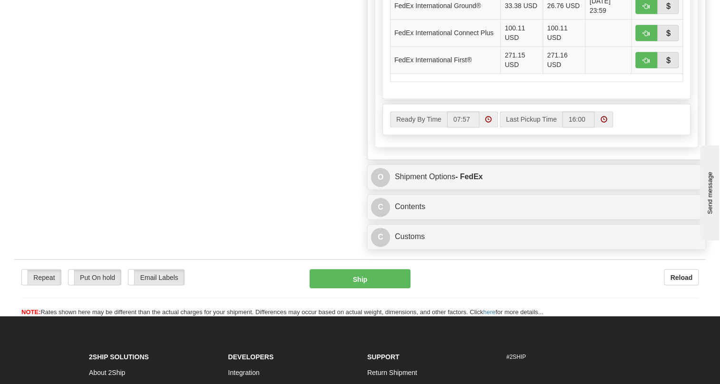
type input "5399005990"
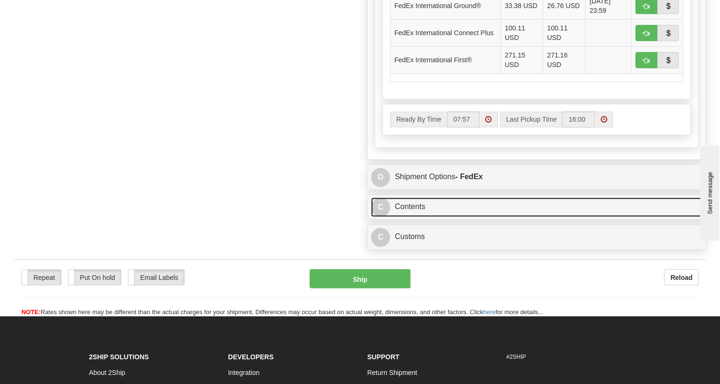
click at [420, 217] on link "C Contents" at bounding box center [536, 207] width 331 height 20
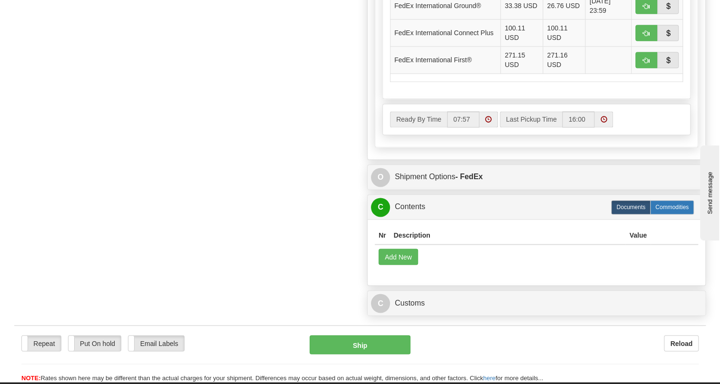
click at [679, 215] on label "Commodities" at bounding box center [672, 207] width 44 height 14
radio input "true"
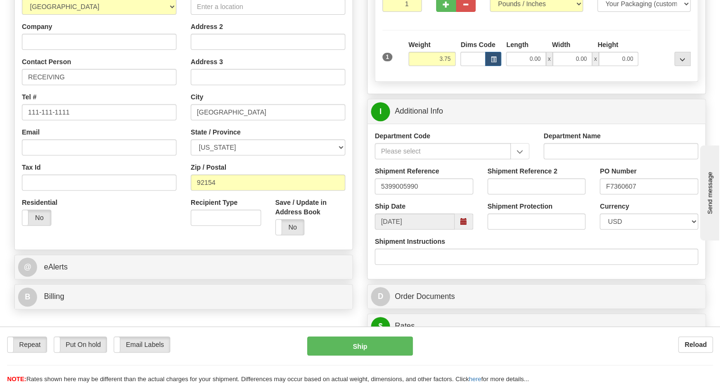
scroll to position [173, 0]
click at [58, 121] on input "111-111-1111" at bounding box center [99, 113] width 155 height 16
click at [59, 121] on input "111-111-1111" at bounding box center [99, 113] width 155 height 16
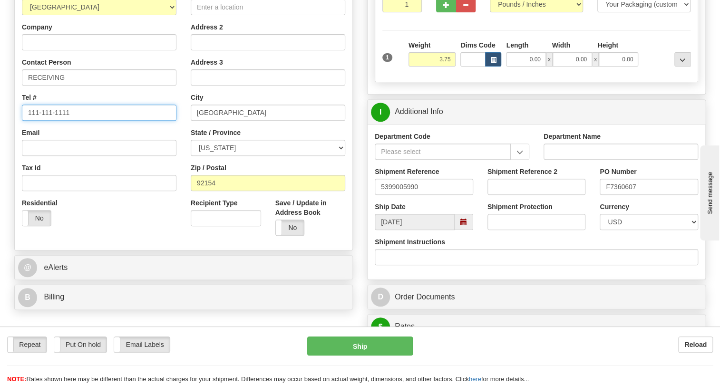
paste input "[PERSON_NAME] Phone: [PHONE_NUMBER]"
drag, startPoint x: 75, startPoint y: 134, endPoint x: 27, endPoint y: 137, distance: 48.6
click at [27, 121] on input "[PERSON_NAME] Phone: [PHONE_NUMBER]" at bounding box center [99, 113] width 155 height 16
type input "[PHONE_NUMBER]"
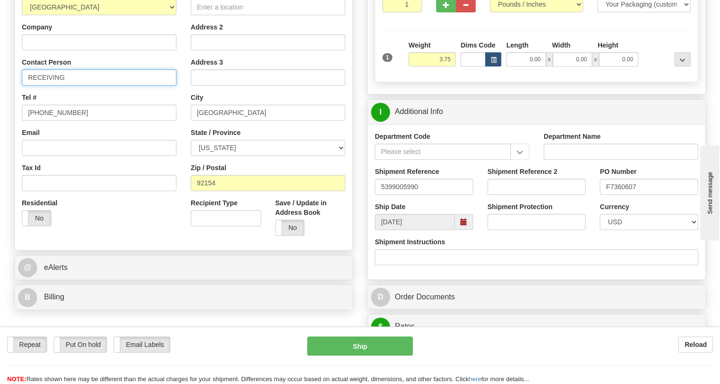
click at [71, 86] on input "RECEIVING" at bounding box center [99, 77] width 155 height 16
paste input "[PERSON_NAME]"
type input "RECEIVING / [PERSON_NAME]"
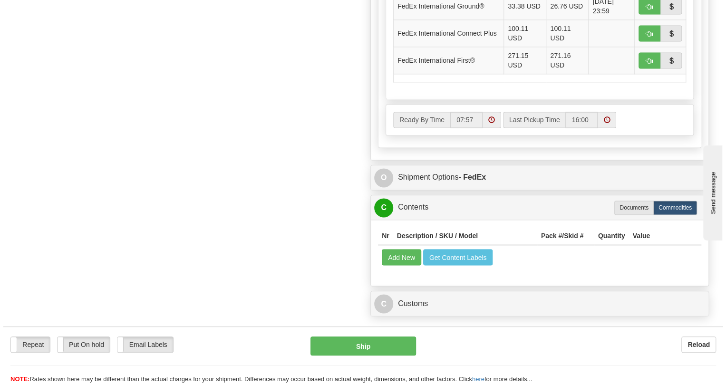
scroll to position [735, 0]
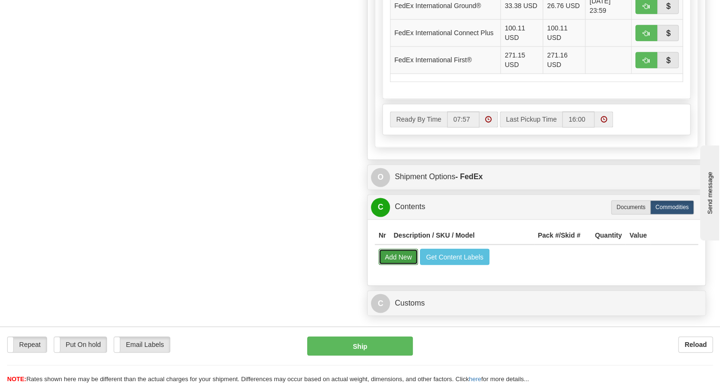
click at [396, 265] on button "Add New" at bounding box center [398, 257] width 39 height 16
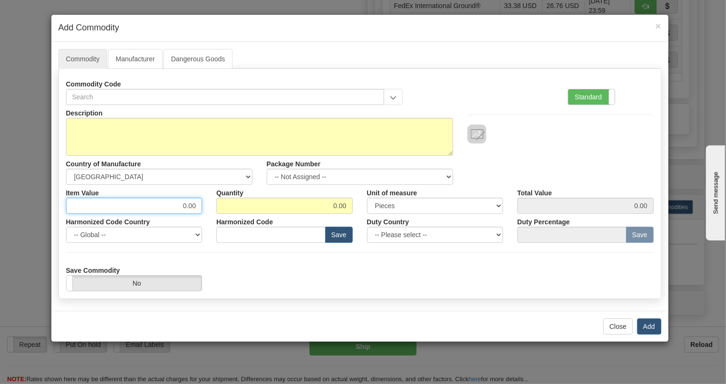
click at [175, 204] on input "0.00" at bounding box center [134, 206] width 137 height 16
paste input "1.675,37"
click at [173, 207] on input "1.675,37" at bounding box center [134, 206] width 137 height 16
click at [184, 206] on input "1675,37" at bounding box center [134, 206] width 137 height 16
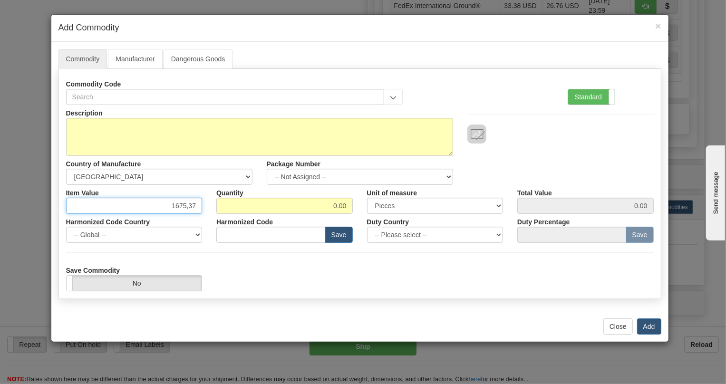
click at [186, 209] on input "1675,37" at bounding box center [134, 206] width 137 height 16
type input "1675.37"
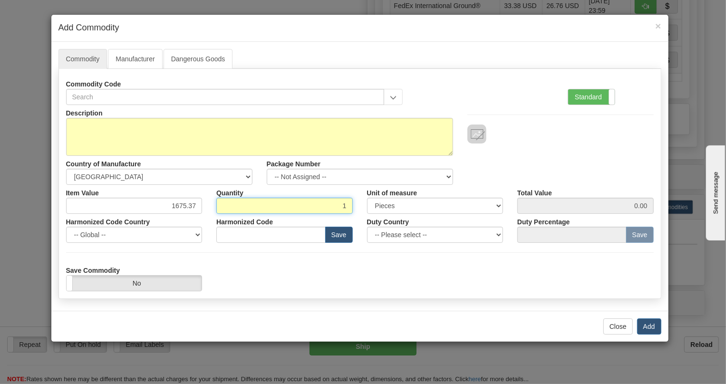
type input "1"
type input "1675.37"
click at [590, 99] on label "Standard" at bounding box center [592, 96] width 47 height 15
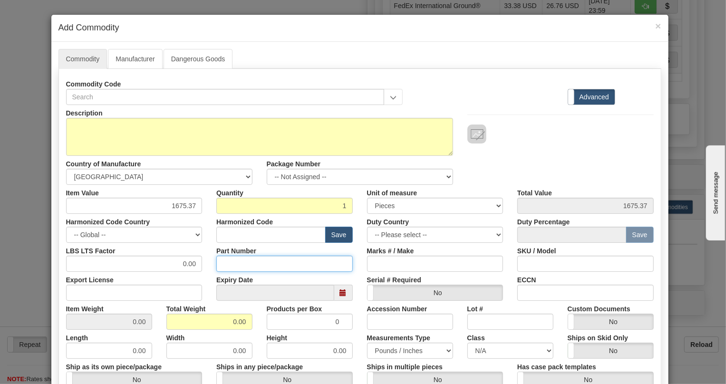
click at [226, 265] on input "Part Number" at bounding box center [284, 264] width 137 height 16
paste input "EPQMII-0003"
type input "EPQMII-0003"
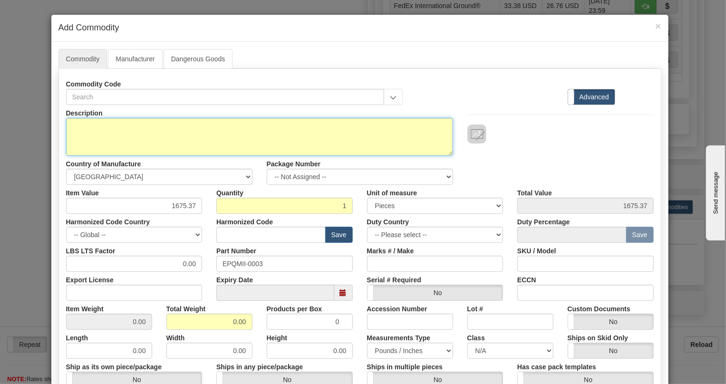
click at [88, 119] on textarea "Description" at bounding box center [259, 137] width 387 height 38
paste textarea "PQMIIA"
type textarea "PQMIIA"
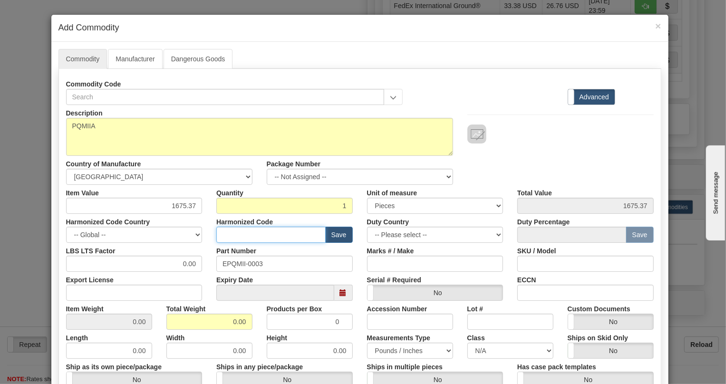
click at [223, 233] on input "text" at bounding box center [270, 235] width 109 height 16
paste input "9028.30.0000"
type input "9028.30.0000"
click at [176, 266] on input "0.00" at bounding box center [134, 264] width 137 height 16
type input "1.00"
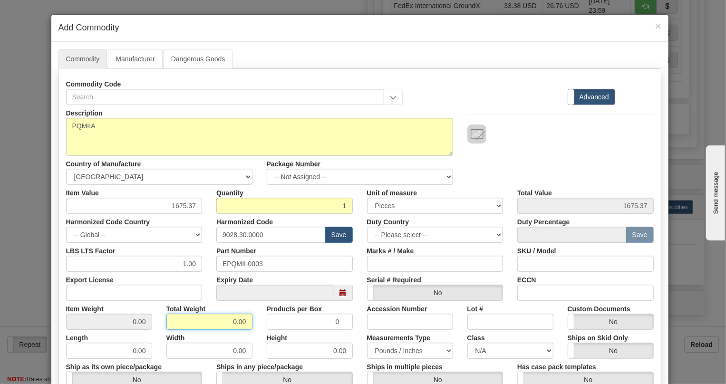
click at [220, 321] on input "0.00" at bounding box center [210, 322] width 86 height 16
type input "1.00"
type input "1.0000"
click at [360, 309] on div "Accession Number" at bounding box center [410, 315] width 100 height 29
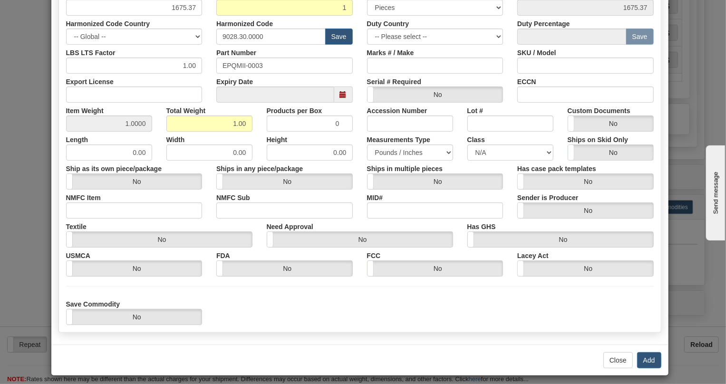
scroll to position [204, 0]
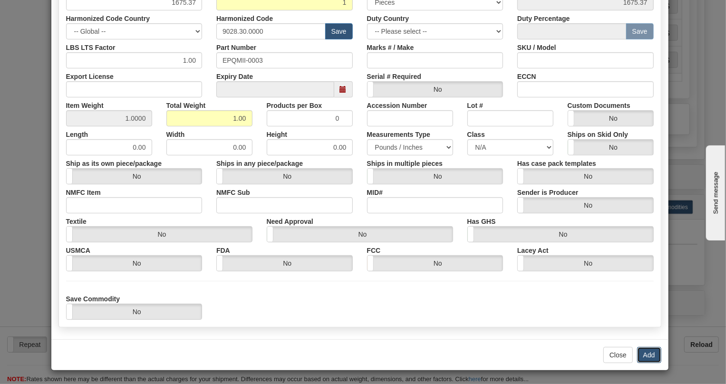
click at [647, 353] on button "Add" at bounding box center [649, 355] width 24 height 16
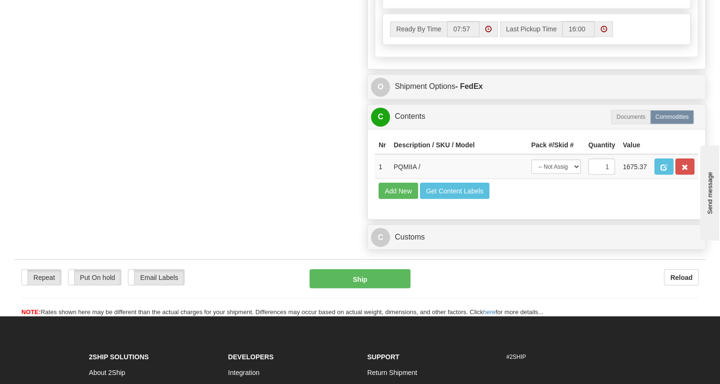
scroll to position [865, 0]
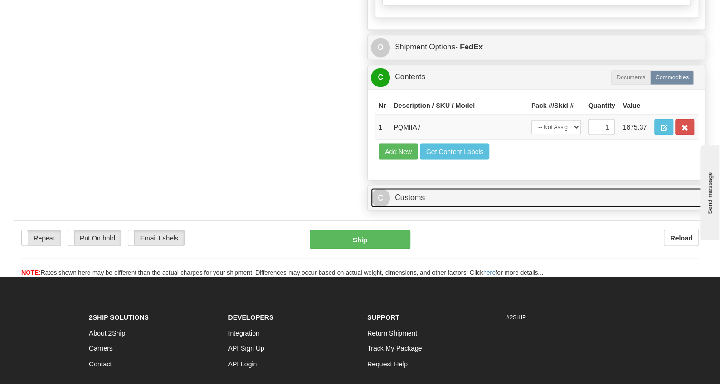
click at [410, 207] on link "C Customs" at bounding box center [536, 198] width 331 height 20
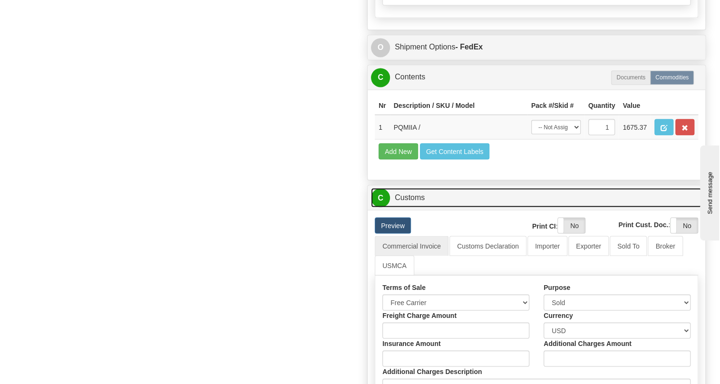
click at [410, 207] on link "C Customs" at bounding box center [536, 198] width 331 height 20
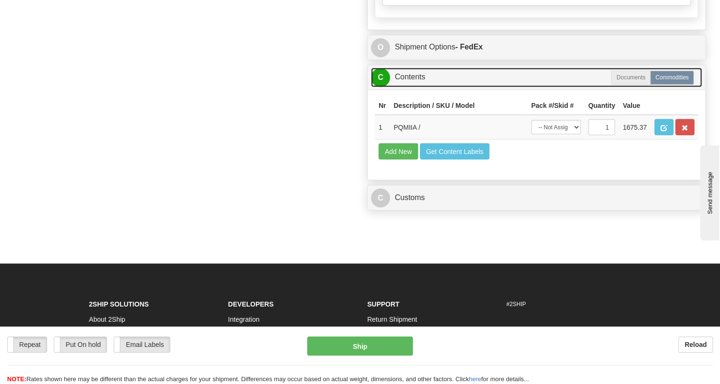
click at [408, 87] on link "C Contents" at bounding box center [536, 78] width 331 height 20
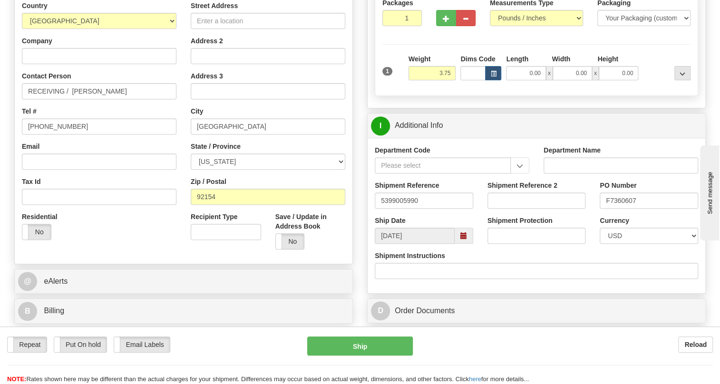
scroll to position [43, 0]
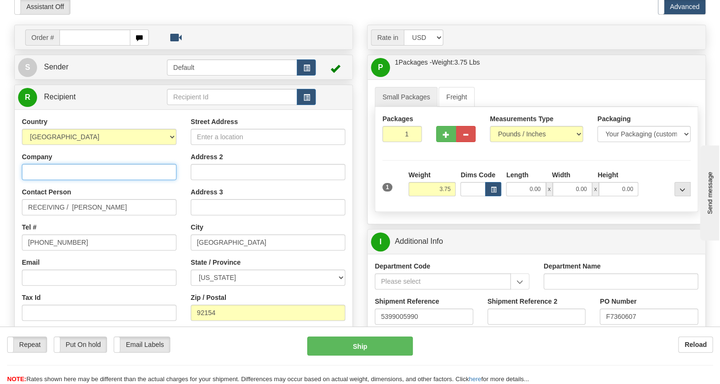
click at [76, 180] on input "Company" at bounding box center [99, 172] width 155 height 16
paste input "OCKWELL AUTOMATION TECATE E"
click at [28, 180] on input "OCKWELL AUTOMATION TECATE E" at bounding box center [99, 172] width 155 height 16
click at [148, 180] on input "ROCKWELL AUTOMATION TECATE E" at bounding box center [99, 172] width 155 height 16
type input "ROCKWELL AUTOMATION TECATE ETO"
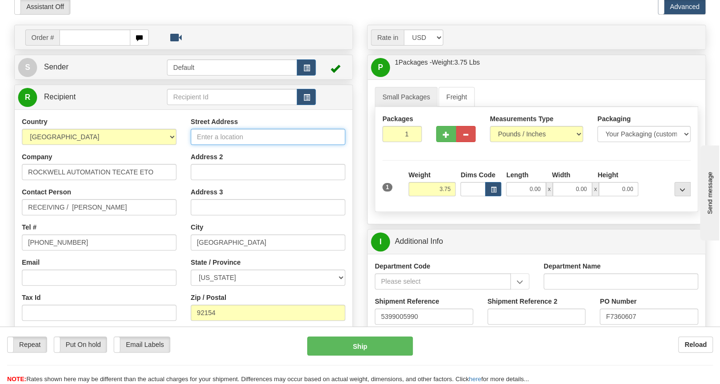
click at [218, 145] on input "Street Address" at bounding box center [268, 137] width 155 height 16
paste input "2695 CUSTOMHOUSE COURT"
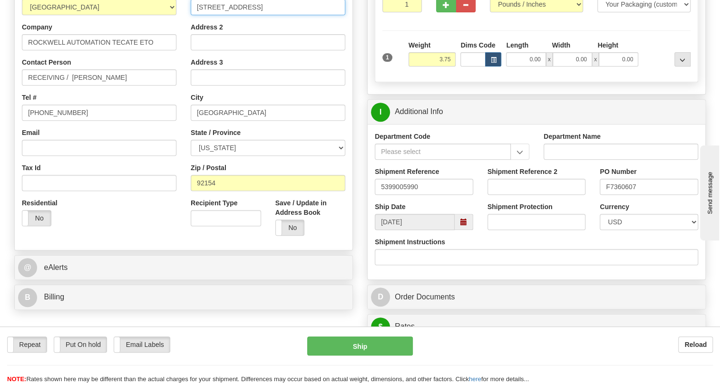
scroll to position [216, 0]
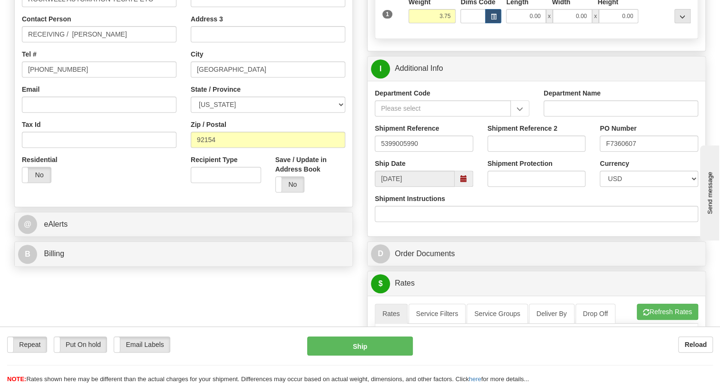
type input "2695 CUSTOMHOUSE COURT"
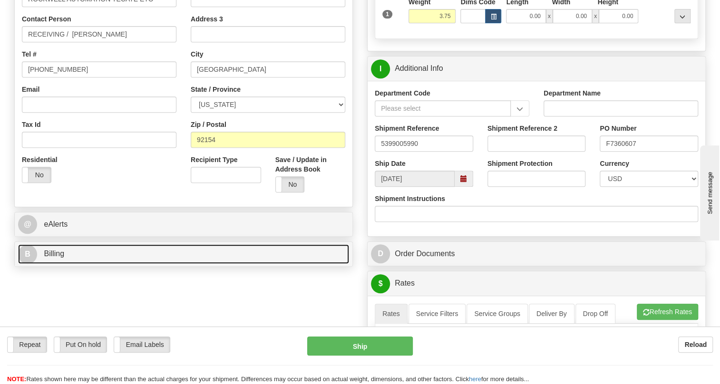
click at [52, 264] on link "B Billing" at bounding box center [183, 255] width 331 height 20
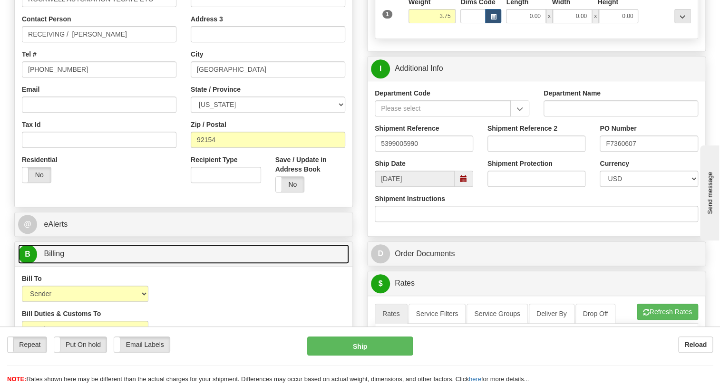
click at [55, 258] on span "Billing" at bounding box center [54, 254] width 20 height 8
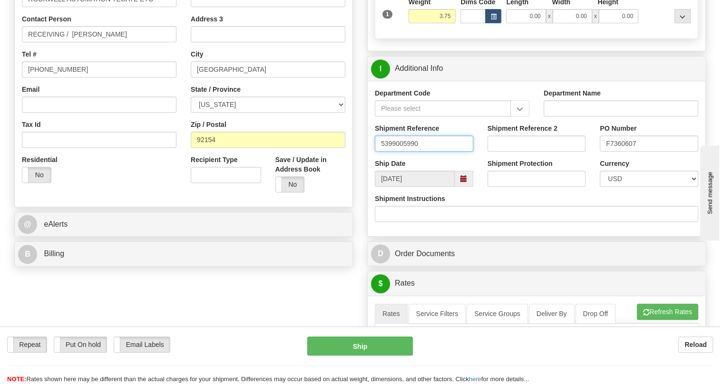
click at [380, 152] on input "5399005990" at bounding box center [424, 144] width 98 height 16
type input "540194/5399005990"
click at [625, 152] on input "F7360607" at bounding box center [649, 144] width 98 height 16
paste input "3012251263OLS99526945"
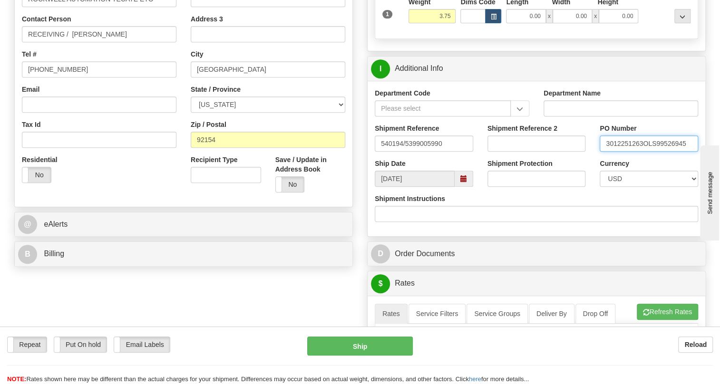
type input "3012251263OLS99526945"
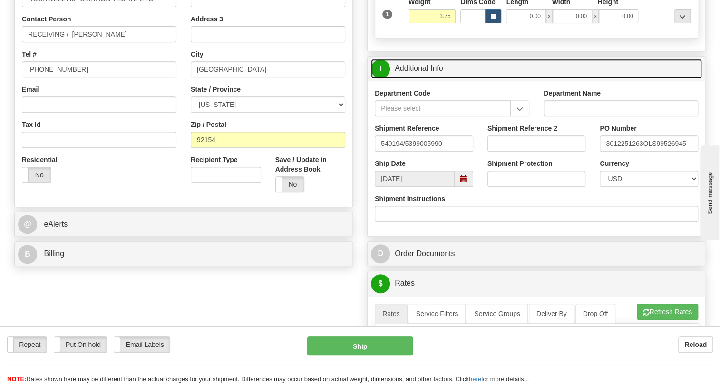
click at [427, 78] on link "I Additional Info" at bounding box center [536, 69] width 331 height 20
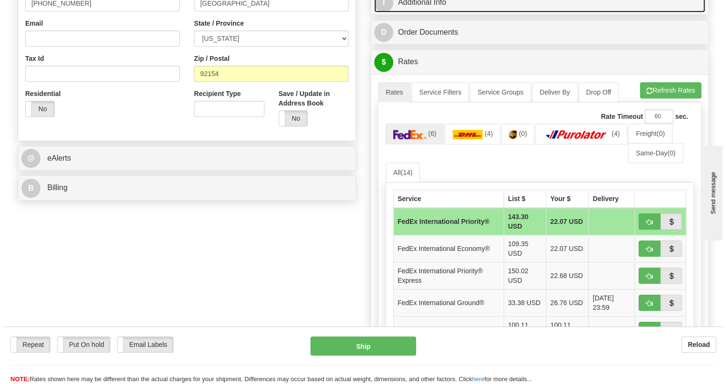
scroll to position [346, 0]
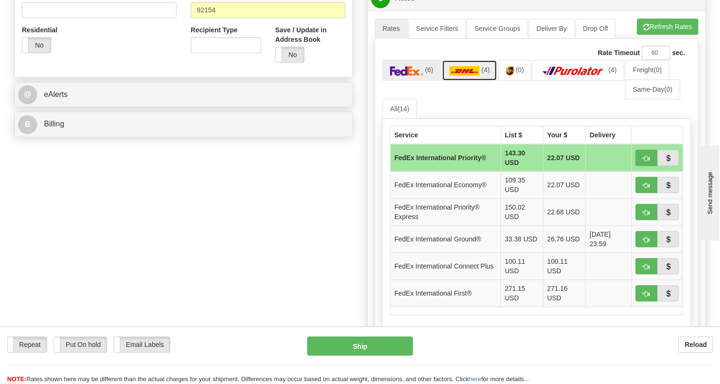
click at [469, 76] on img at bounding box center [465, 71] width 30 height 10
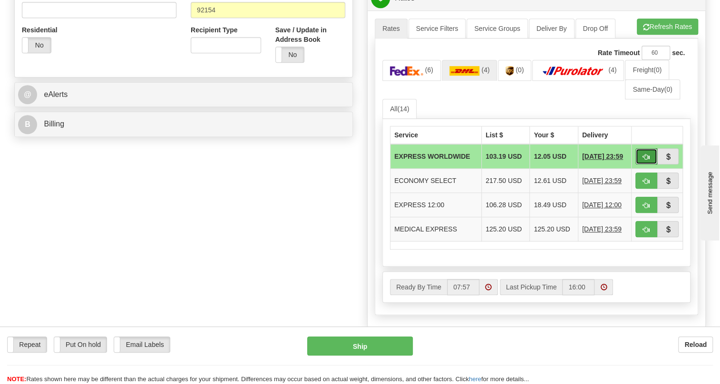
click at [646, 160] on span "button" at bounding box center [646, 157] width 7 height 6
type input "P"
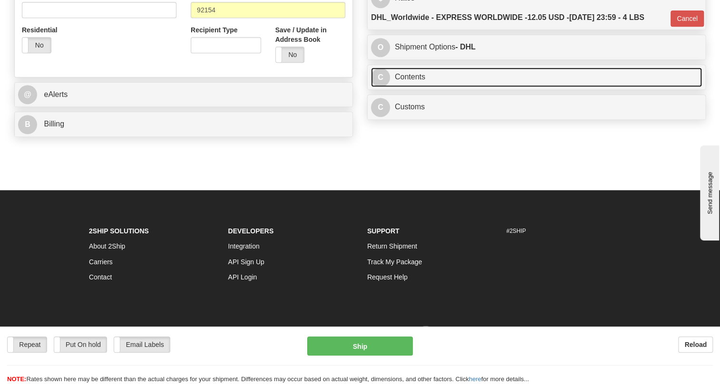
click at [412, 87] on link "C Contents" at bounding box center [536, 78] width 331 height 20
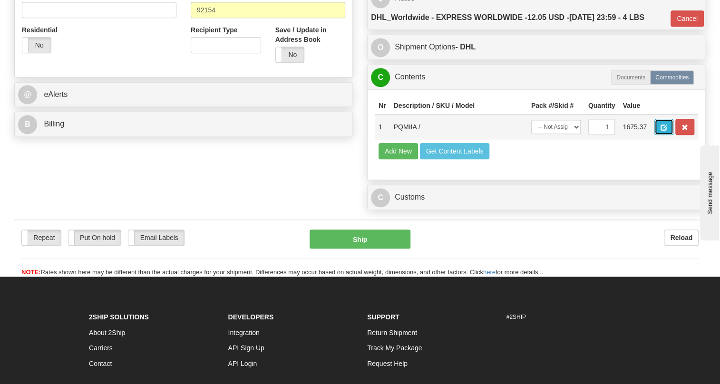
click at [659, 135] on button "button" at bounding box center [664, 127] width 19 height 16
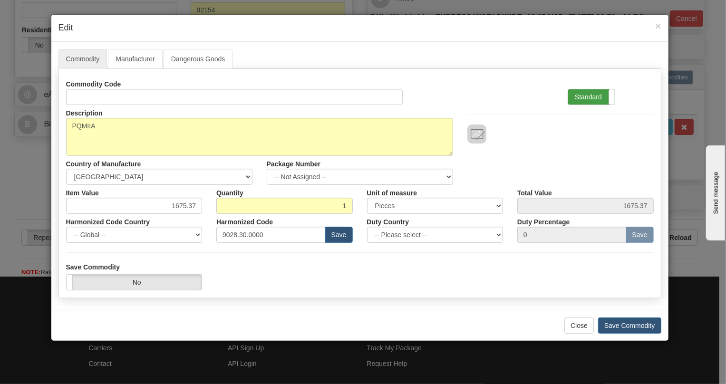
click at [584, 98] on label "Standard" at bounding box center [592, 96] width 47 height 15
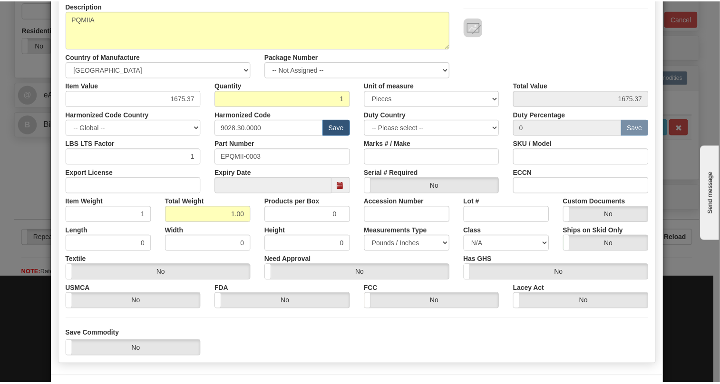
scroll to position [129, 0]
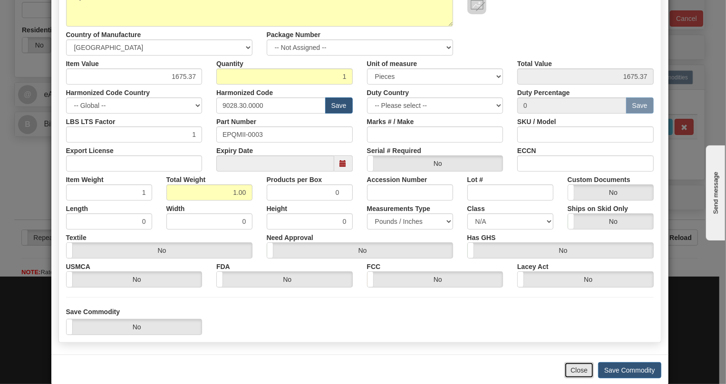
click at [580, 371] on button "Close" at bounding box center [579, 371] width 29 height 16
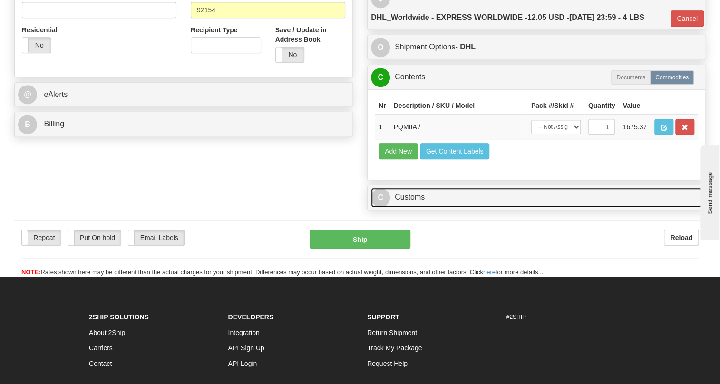
click at [415, 207] on link "C Customs" at bounding box center [536, 198] width 331 height 20
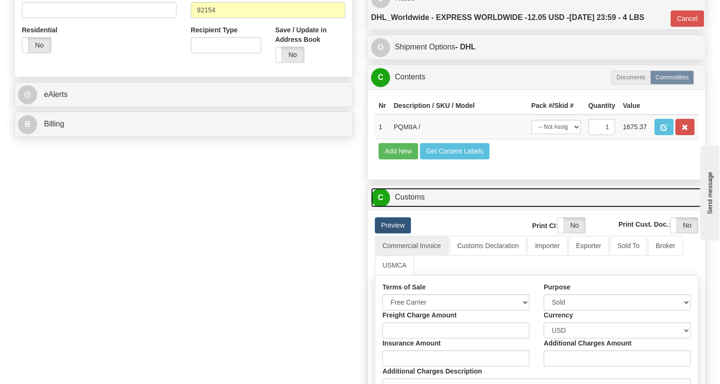
click at [415, 207] on link "C Customs" at bounding box center [536, 198] width 331 height 20
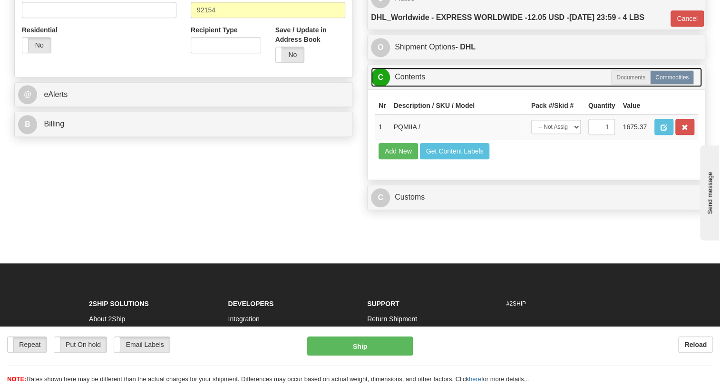
click at [404, 87] on link "C Contents" at bounding box center [536, 78] width 331 height 20
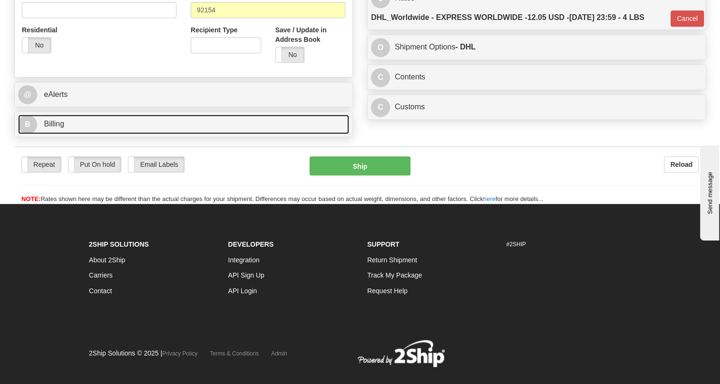
click at [57, 128] on span "Billing" at bounding box center [54, 124] width 20 height 8
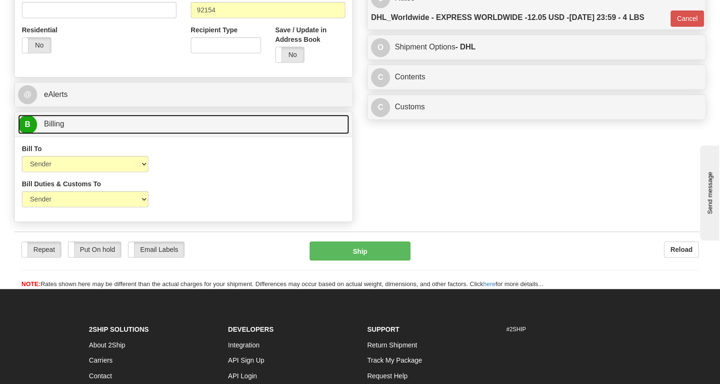
click at [57, 128] on span "Billing" at bounding box center [54, 124] width 20 height 8
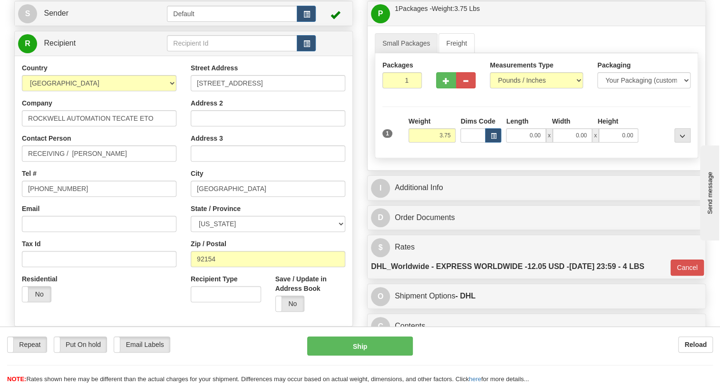
scroll to position [86, 0]
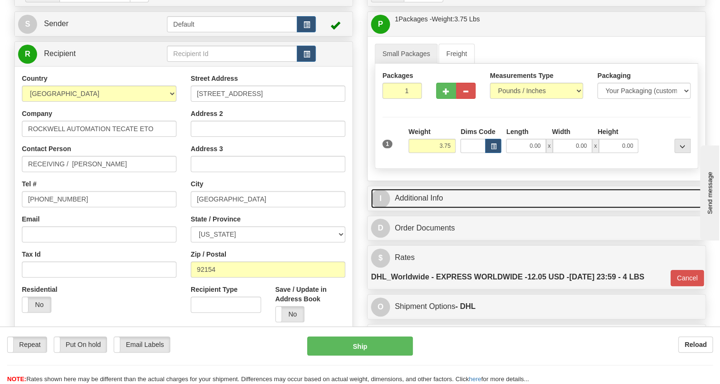
click at [434, 208] on link "I Additional Info" at bounding box center [536, 199] width 331 height 20
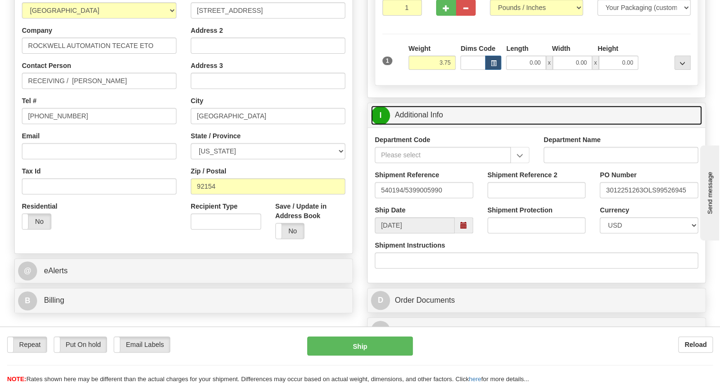
scroll to position [173, 0]
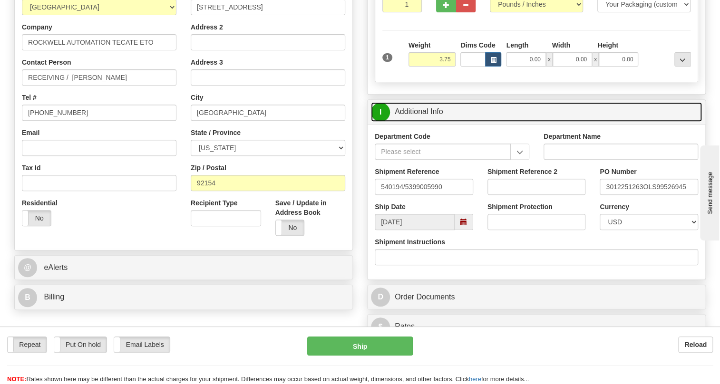
click at [428, 122] on link "I Additional Info" at bounding box center [536, 112] width 331 height 20
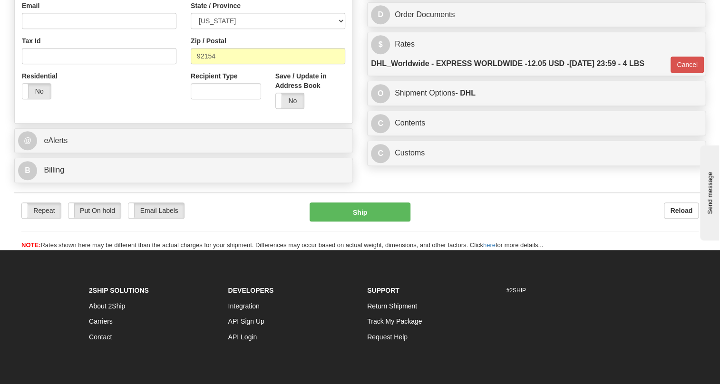
scroll to position [303, 0]
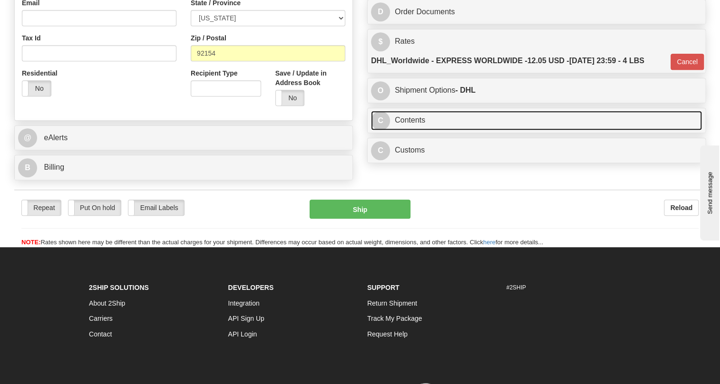
click at [415, 130] on link "C Contents" at bounding box center [536, 121] width 331 height 20
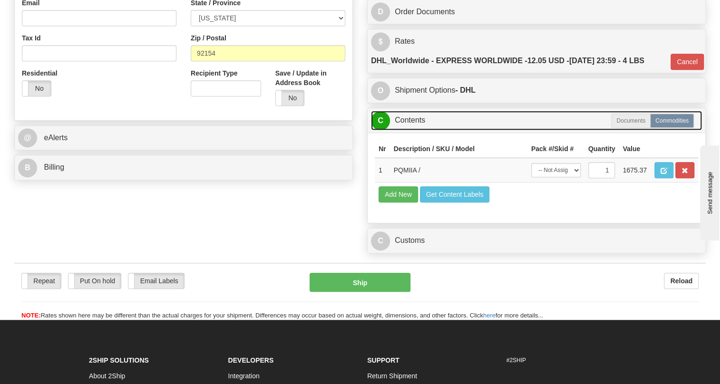
click at [415, 130] on link "C Contents" at bounding box center [536, 121] width 331 height 20
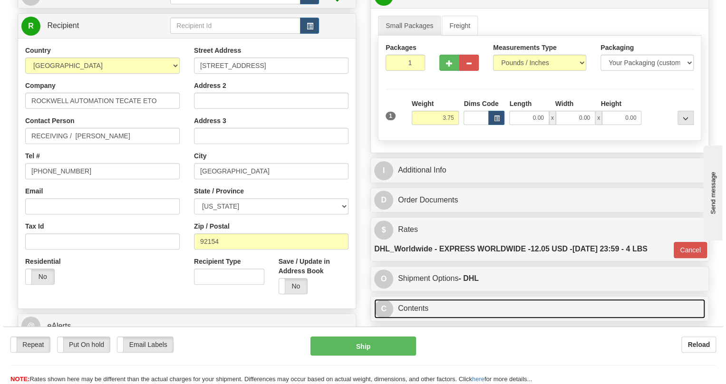
scroll to position [129, 0]
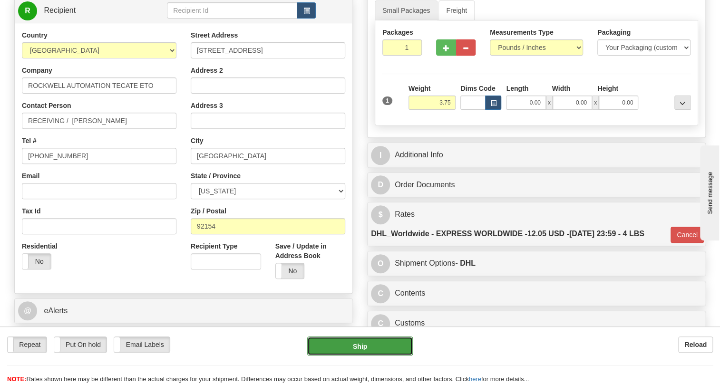
click at [354, 346] on button "Ship" at bounding box center [360, 346] width 106 height 19
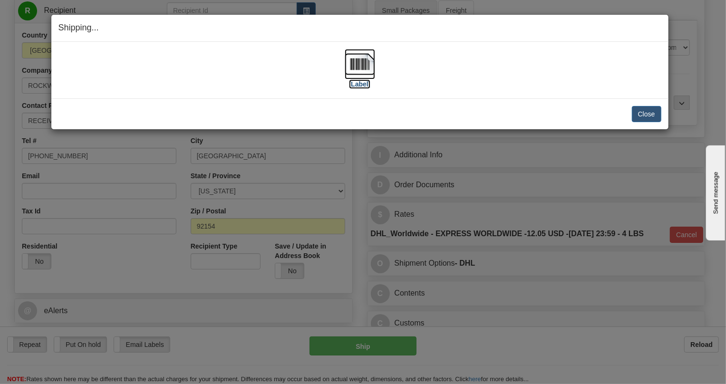
click at [363, 66] on img at bounding box center [360, 64] width 30 height 30
click at [651, 114] on button "Close" at bounding box center [646, 114] width 29 height 16
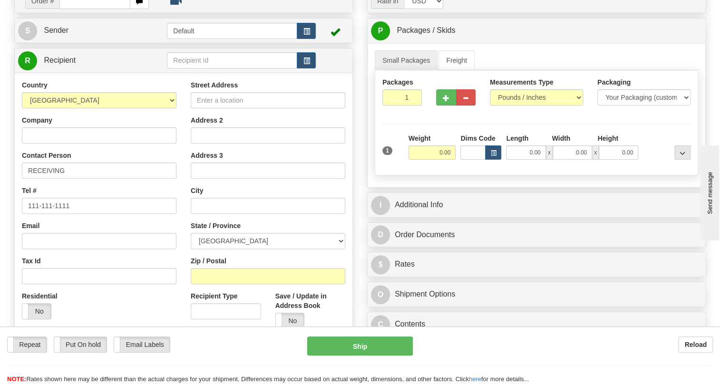
scroll to position [86, 0]
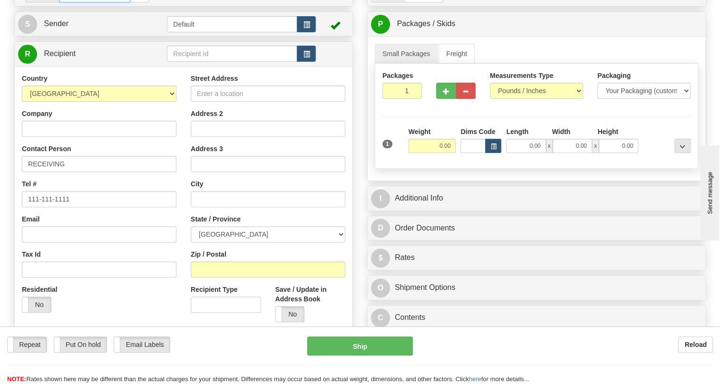
paste input "0086703768"
type input "86703768"
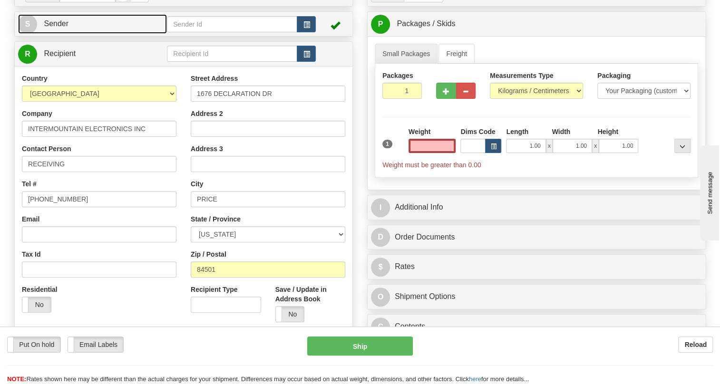
type input "0.00"
click at [56, 28] on span "Sender" at bounding box center [56, 24] width 25 height 8
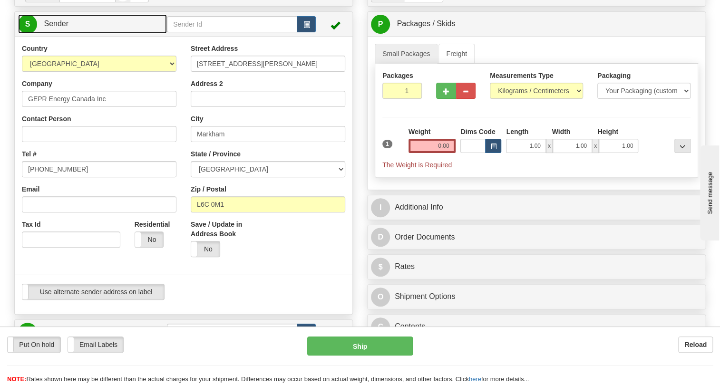
type input "MARKHAM"
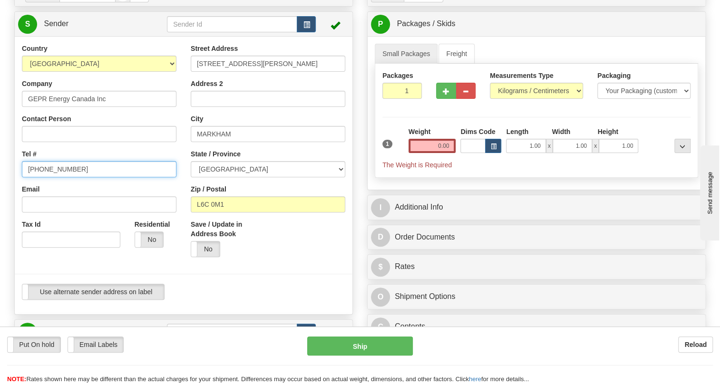
click at [52, 177] on input "(779)7960565" at bounding box center [99, 169] width 155 height 16
paste input "[PHONE_NUMBER]"
type input "[PHONE_NUMBER]"
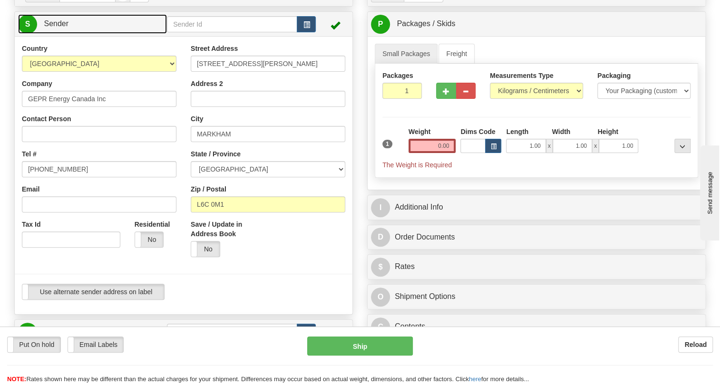
click at [57, 28] on span "Sender" at bounding box center [56, 24] width 25 height 8
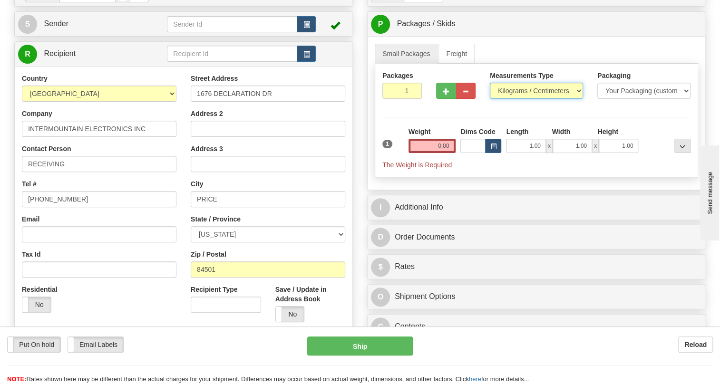
click at [515, 99] on select "Pounds / Inches Kilograms / Centimeters" at bounding box center [536, 91] width 93 height 16
select select "0"
click at [490, 99] on select "Pounds / Inches Kilograms / Centimeters" at bounding box center [536, 91] width 93 height 16
click at [433, 153] on input "0.00" at bounding box center [433, 146] width 48 height 14
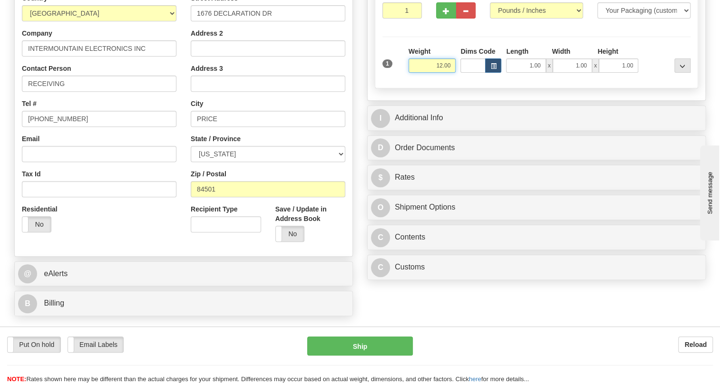
scroll to position [173, 0]
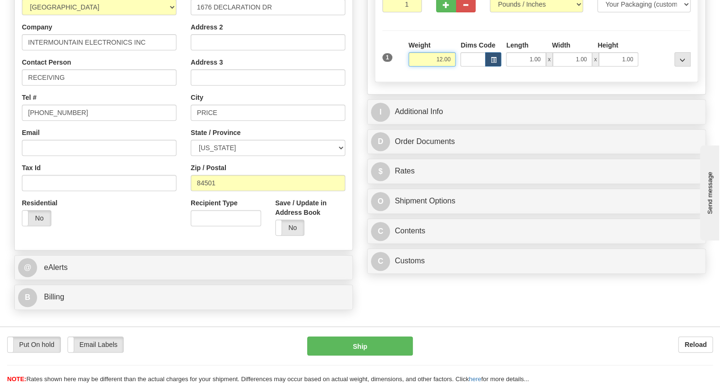
type input "12.00"
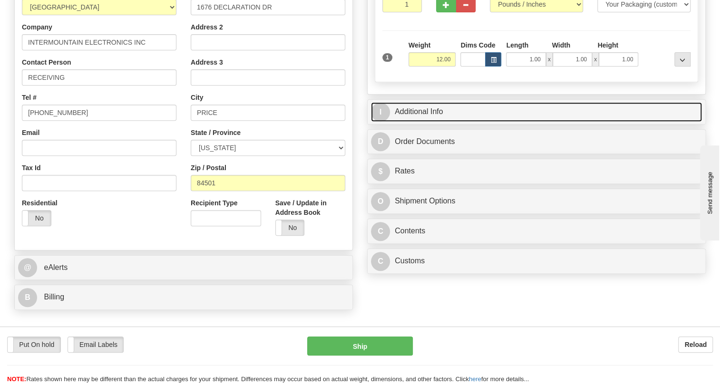
click at [424, 122] on link "I Additional Info" at bounding box center [536, 112] width 331 height 20
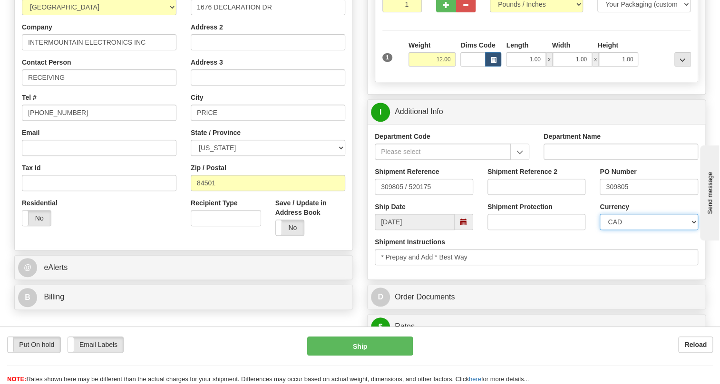
click at [636, 230] on select "CAD USD EUR ZAR [PERSON_NAME] ARN AUD AUS AWG BBD BFR BGN BHD BMD BND BRC BRL C…" at bounding box center [649, 222] width 98 height 16
select select "1"
click at [600, 230] on select "CAD USD EUR ZAR [PERSON_NAME] ARN AUD AUS AWG BBD BFR BGN BHD BMD BND BRC BRL C…" at bounding box center [649, 222] width 98 height 16
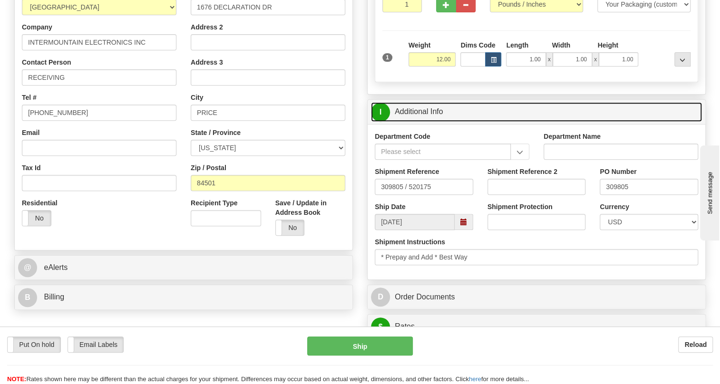
click at [422, 122] on link "I Additional Info" at bounding box center [536, 112] width 331 height 20
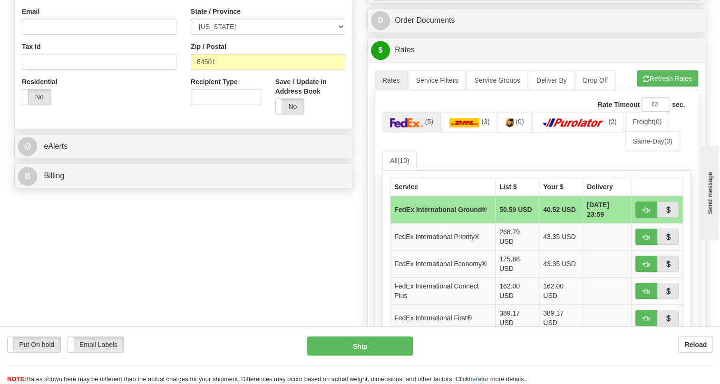
scroll to position [303, 0]
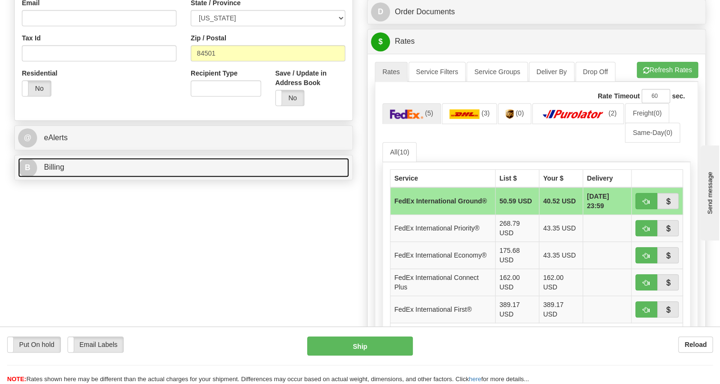
click at [51, 171] on span "Billing" at bounding box center [54, 167] width 20 height 8
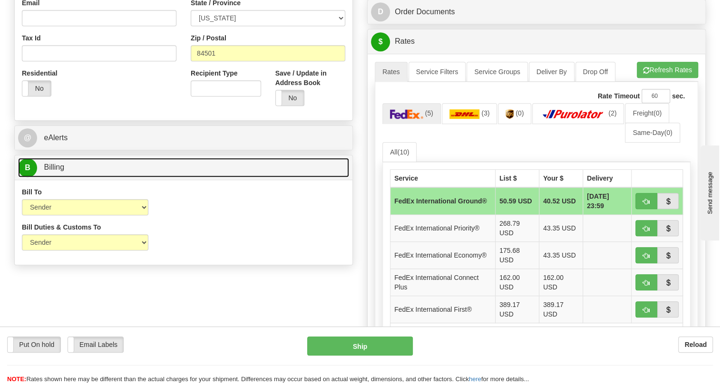
click at [51, 171] on span "Billing" at bounding box center [54, 167] width 20 height 8
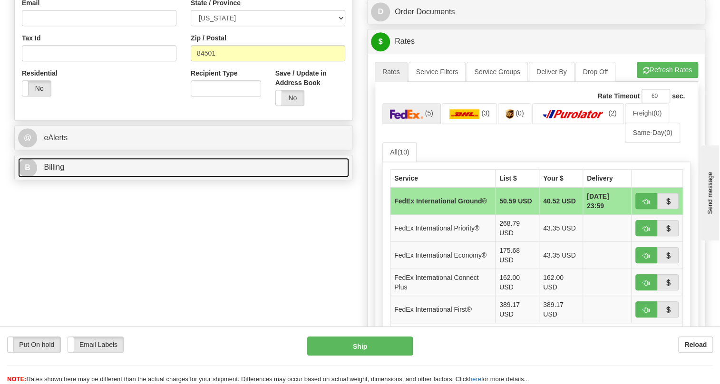
click at [59, 171] on span "Billing" at bounding box center [54, 167] width 20 height 8
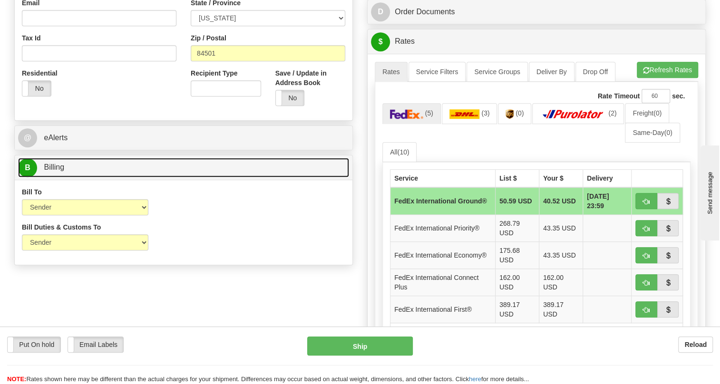
click at [59, 171] on span "Billing" at bounding box center [54, 167] width 20 height 8
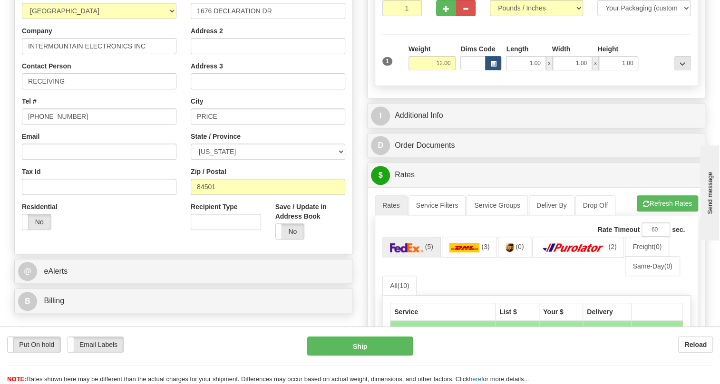
scroll to position [43, 0]
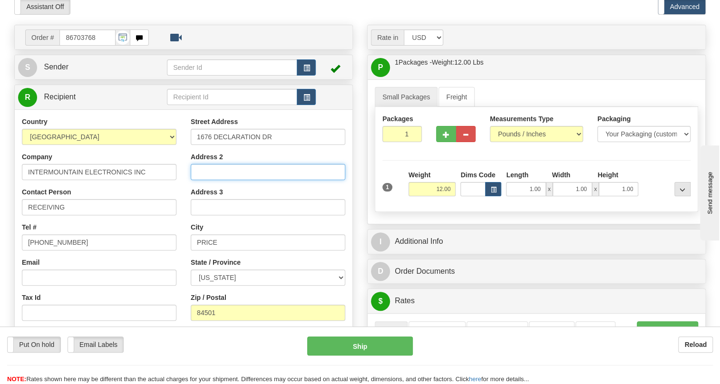
click at [199, 180] on input "Address 2" at bounding box center [268, 172] width 155 height 16
paste input "Plant - Price, UT"
type input "Plant - Price, UT"
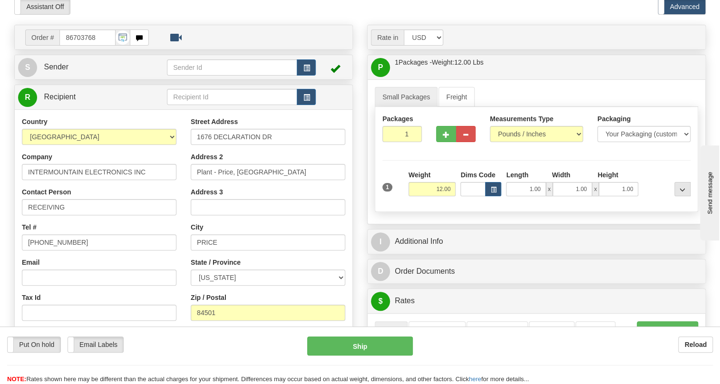
click at [178, 233] on div "Country AFGHANISTAN ALAND ISLANDS ALBANIA ALGERIA AMERICAN SAMOA ANDORRA ANGOLA…" at bounding box center [99, 240] width 169 height 246
click at [179, 243] on div "Country AFGHANISTAN ALAND ISLANDS ALBANIA ALGERIA AMERICAN SAMOA ANDORRA ANGOLA…" at bounding box center [99, 240] width 169 height 246
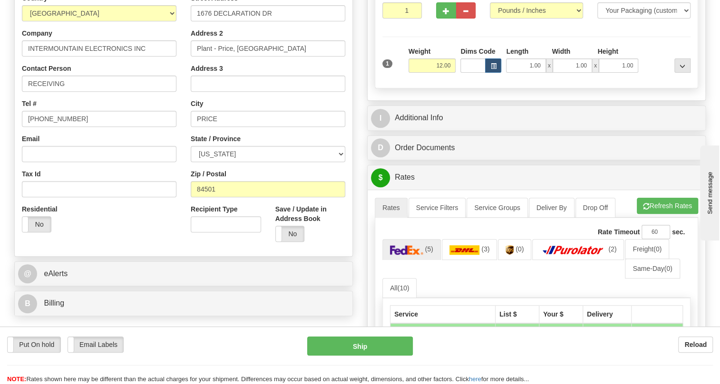
scroll to position [259, 0]
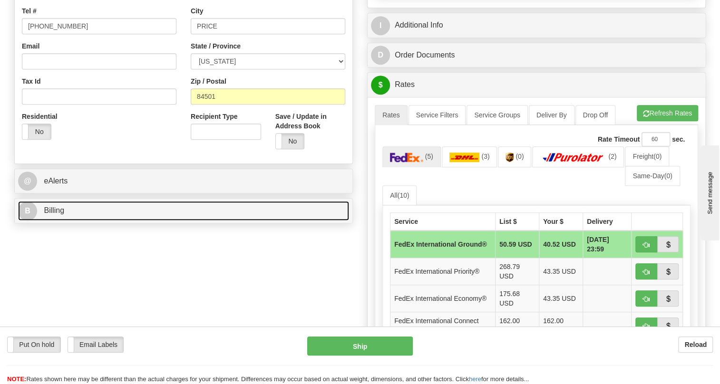
click at [62, 215] on span "Billing" at bounding box center [54, 210] width 20 height 8
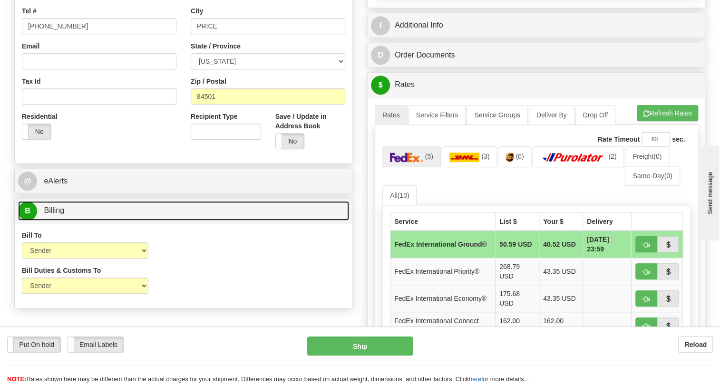
click at [53, 215] on span "Billing" at bounding box center [54, 210] width 20 height 8
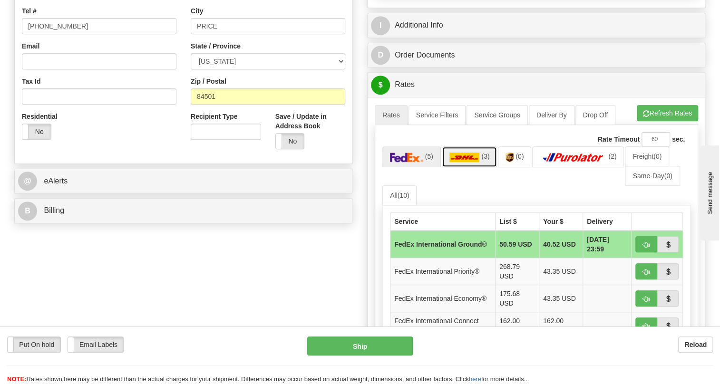
click at [473, 162] on img at bounding box center [465, 158] width 30 height 10
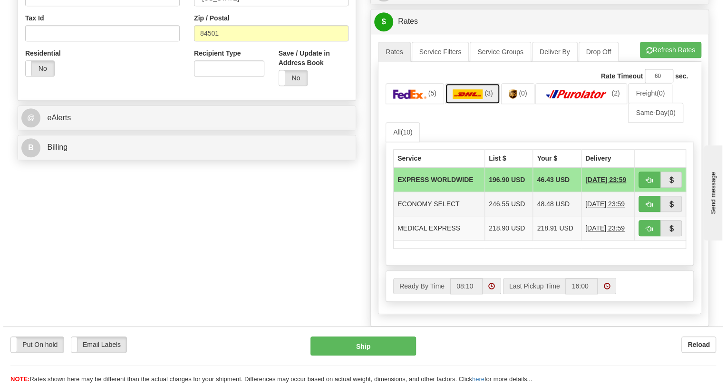
scroll to position [303, 0]
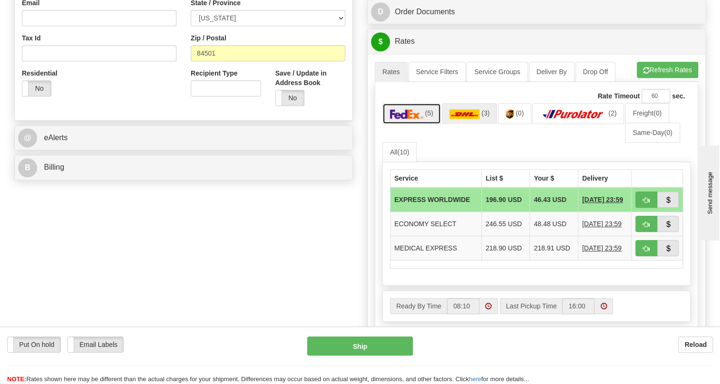
click at [410, 119] on img at bounding box center [406, 114] width 33 height 10
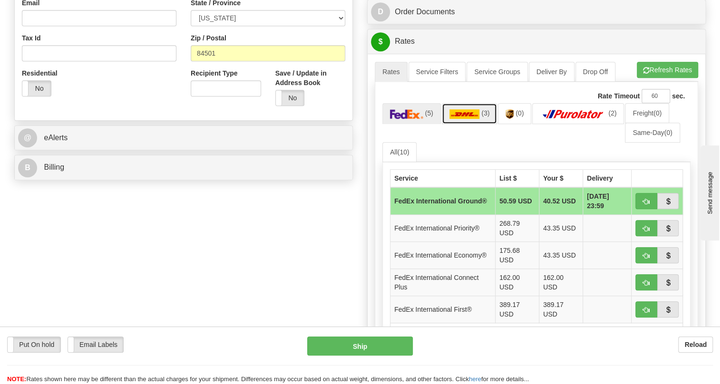
click at [470, 119] on img at bounding box center [465, 114] width 30 height 10
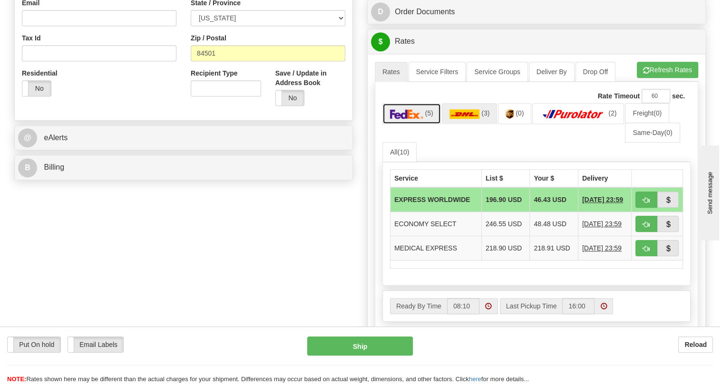
click at [404, 119] on img at bounding box center [406, 114] width 33 height 10
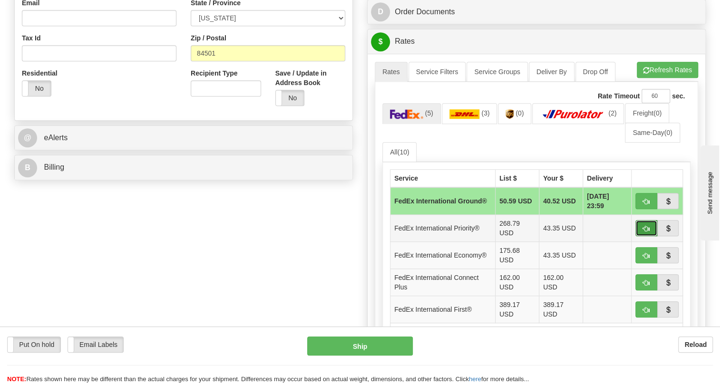
click at [647, 232] on span "button" at bounding box center [646, 229] width 7 height 6
type input "01"
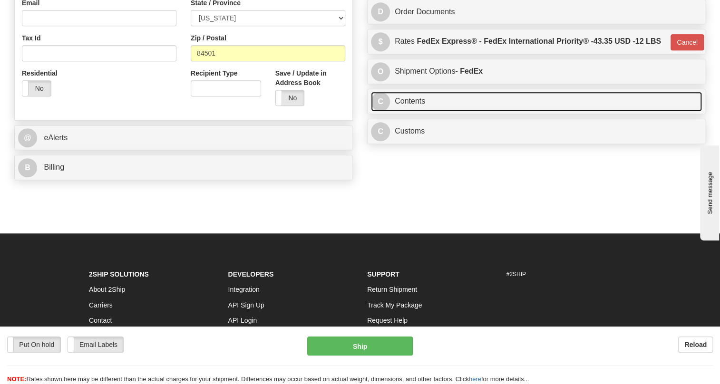
click at [413, 111] on link "C Contents" at bounding box center [536, 102] width 331 height 20
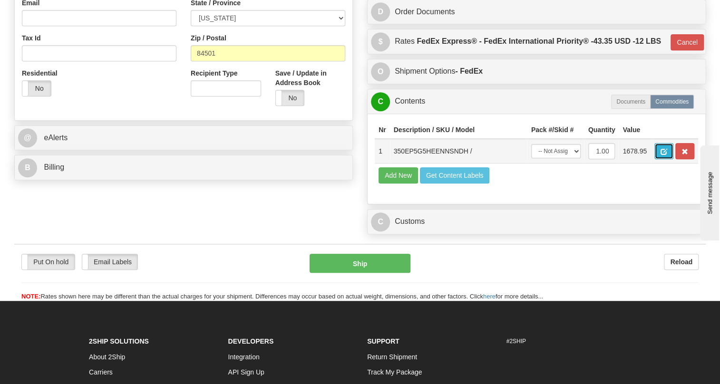
click at [664, 155] on span "button" at bounding box center [664, 152] width 7 height 6
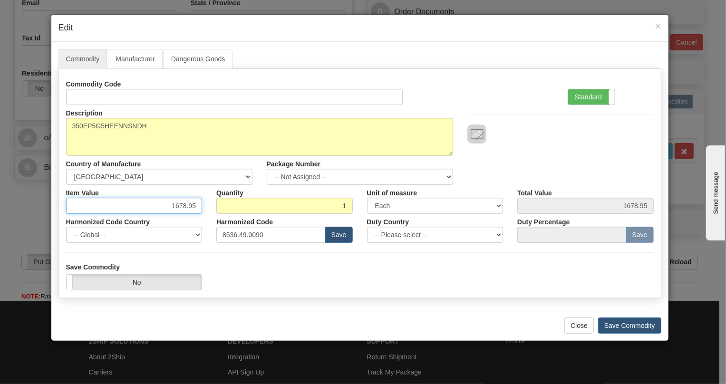
click at [190, 204] on input "1678.95" at bounding box center [134, 206] width 137 height 16
paste input ".431,30"
click at [176, 209] on input "1.431,30" at bounding box center [134, 206] width 137 height 16
click at [188, 209] on input "1431,30" at bounding box center [134, 206] width 137 height 16
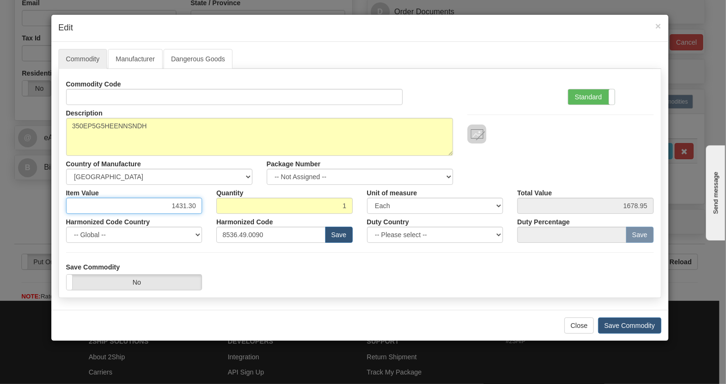
type input "1431.30"
click at [586, 97] on label "Standard" at bounding box center [592, 96] width 47 height 15
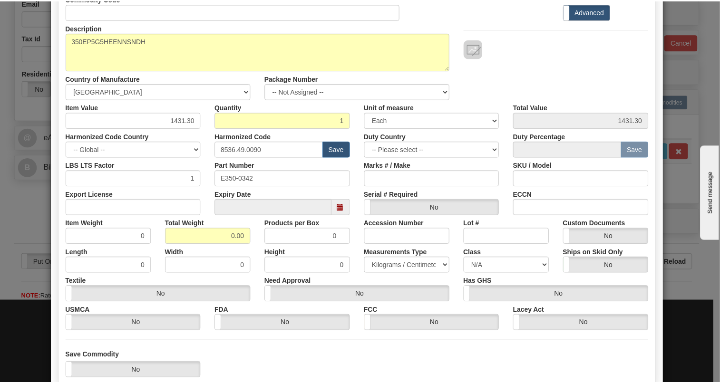
scroll to position [129, 0]
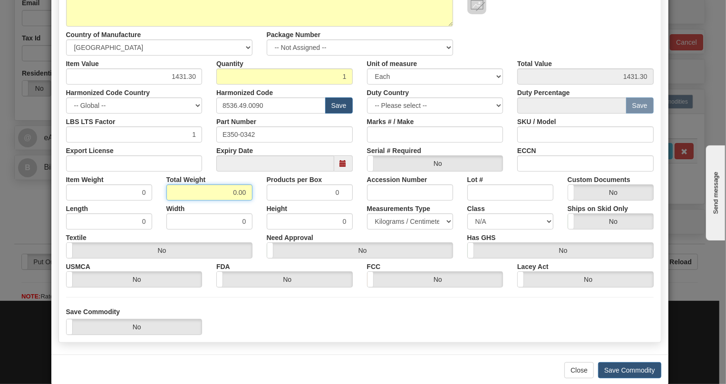
click at [229, 195] on input "0.00" at bounding box center [210, 193] width 86 height 16
type input "1.00"
type input "1.0000"
click at [401, 216] on select "Pounds / Inches Kilograms / Centimeters" at bounding box center [410, 222] width 86 height 16
select select "0"
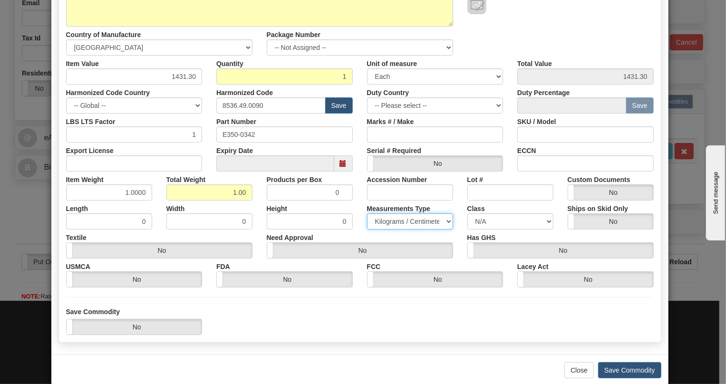
click at [367, 214] on select "Pounds / Inches Kilograms / Centimeters" at bounding box center [410, 222] width 86 height 16
click at [623, 370] on button "Save Commodity" at bounding box center [629, 371] width 63 height 16
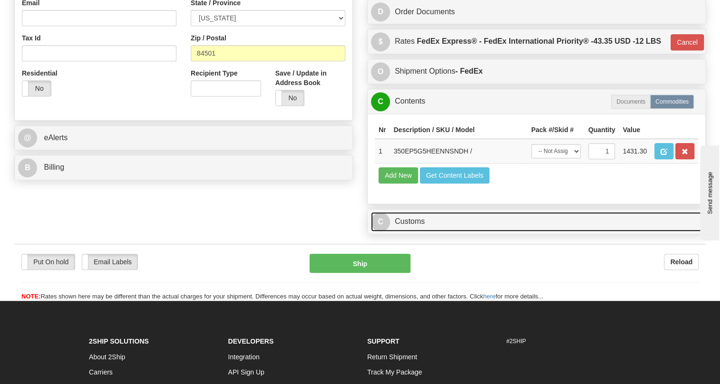
click at [417, 232] on link "C Customs" at bounding box center [536, 222] width 331 height 20
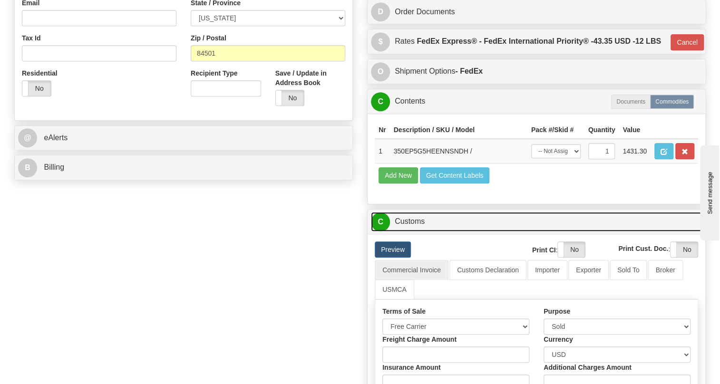
click at [417, 232] on link "C Customs" at bounding box center [536, 222] width 331 height 20
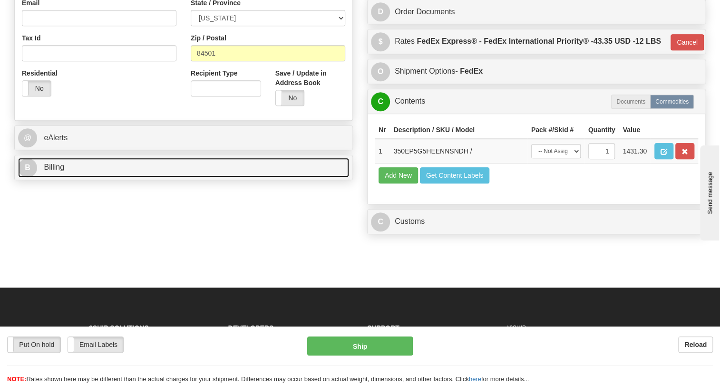
click at [58, 171] on span "Billing" at bounding box center [54, 167] width 20 height 8
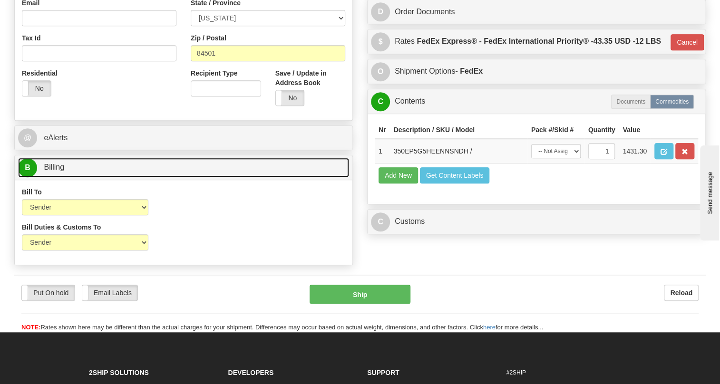
click at [58, 171] on span "Billing" at bounding box center [54, 167] width 20 height 8
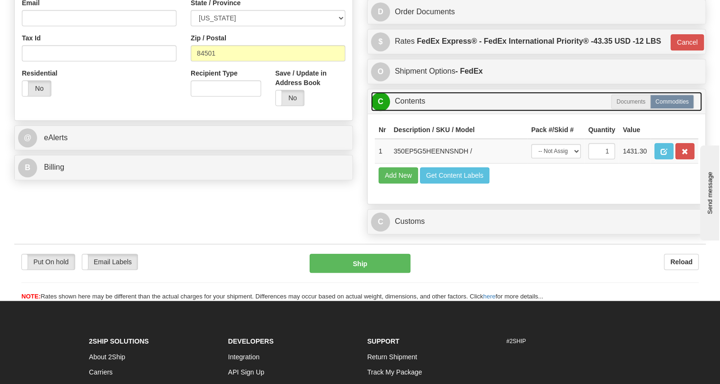
click at [414, 111] on link "C Contents" at bounding box center [536, 102] width 331 height 20
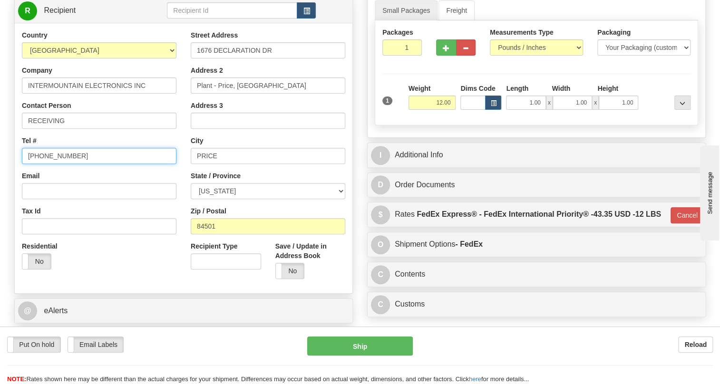
click at [57, 164] on input "(779)7960565" at bounding box center [99, 156] width 155 height 16
type input "111-111-1111"
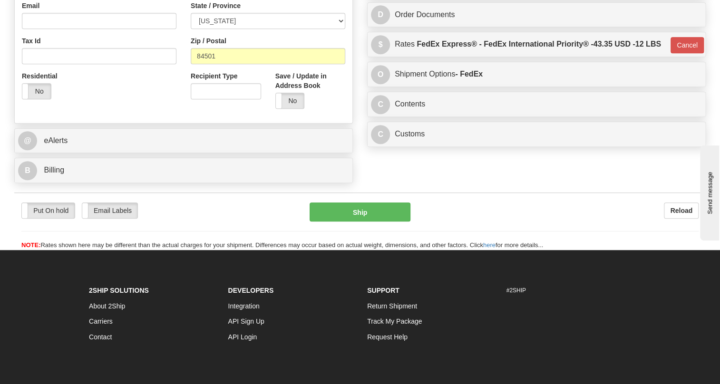
scroll to position [303, 0]
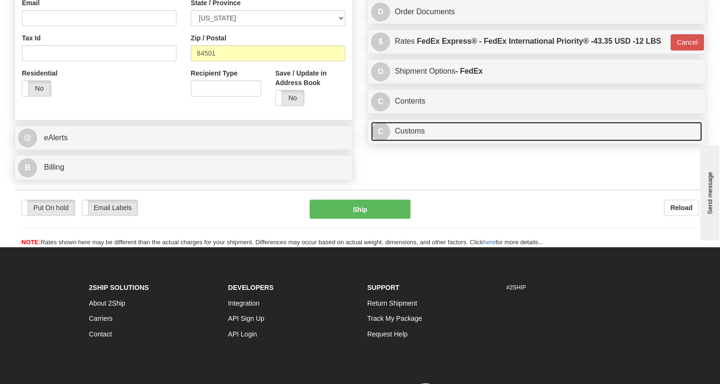
click at [410, 141] on link "C Customs" at bounding box center [536, 132] width 331 height 20
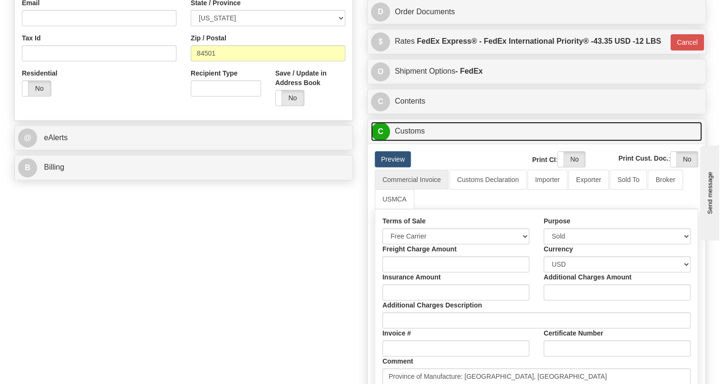
click at [410, 141] on link "C Customs" at bounding box center [536, 132] width 331 height 20
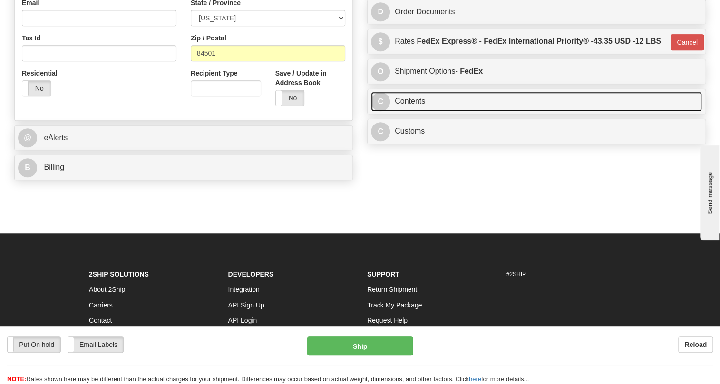
click at [415, 111] on link "C Contents" at bounding box center [536, 102] width 331 height 20
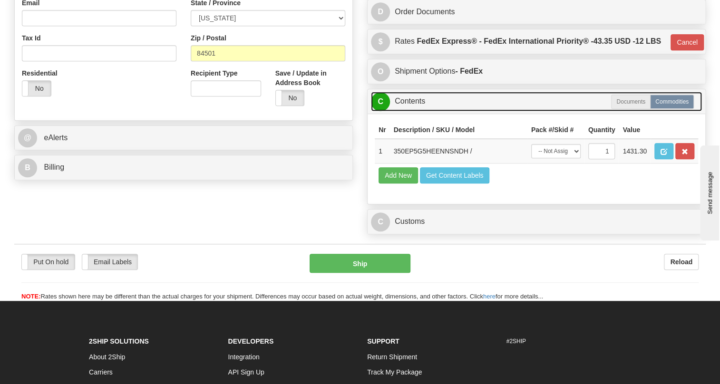
click at [415, 111] on link "C Contents" at bounding box center [536, 102] width 331 height 20
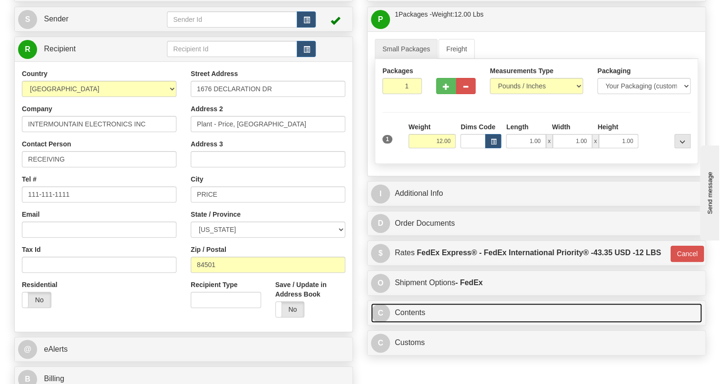
scroll to position [86, 0]
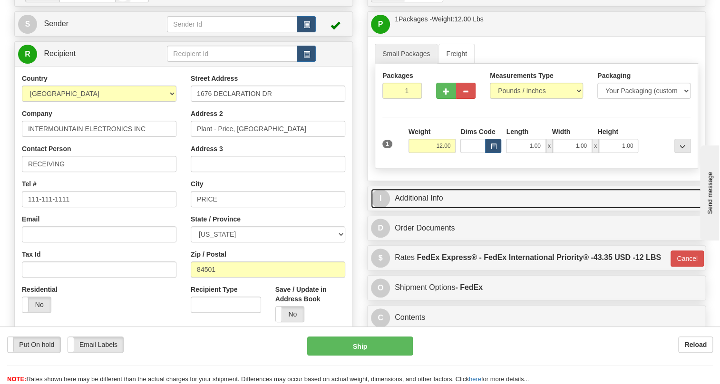
click at [413, 208] on link "I Additional Info" at bounding box center [536, 199] width 331 height 20
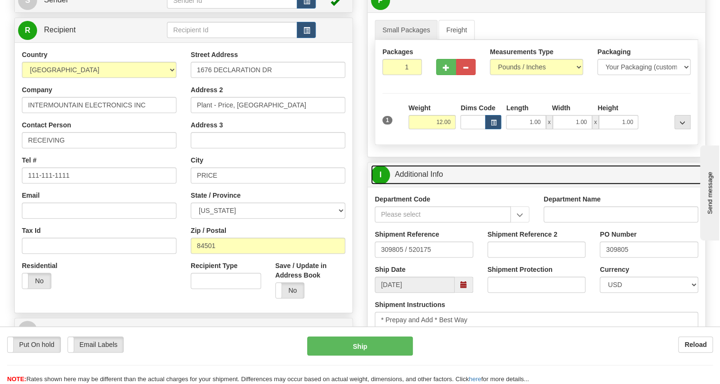
scroll to position [129, 0]
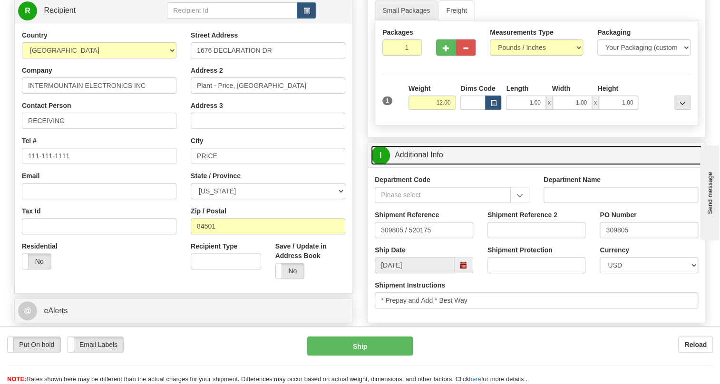
click at [410, 165] on link "I Additional Info" at bounding box center [536, 156] width 331 height 20
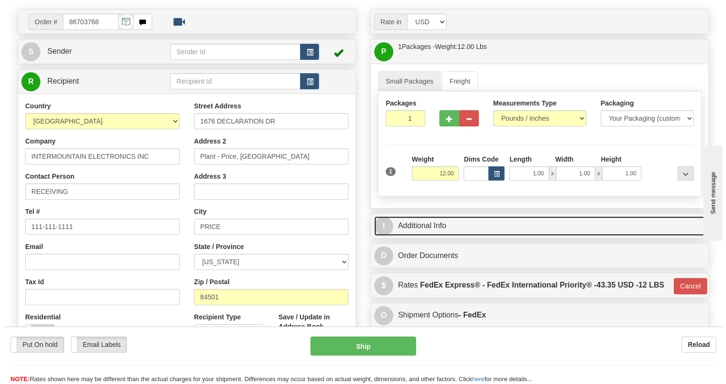
scroll to position [43, 0]
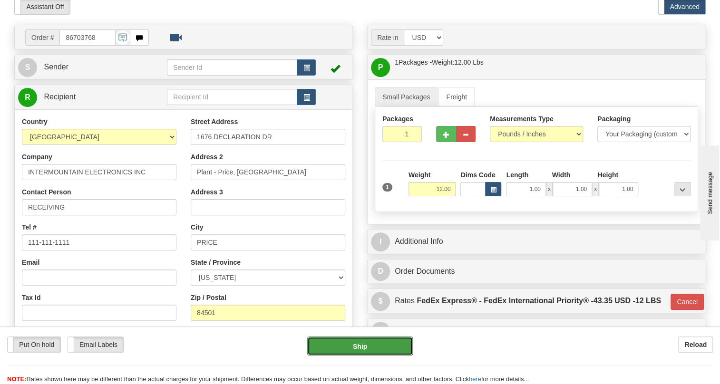
click at [369, 348] on button "Ship" at bounding box center [360, 346] width 106 height 19
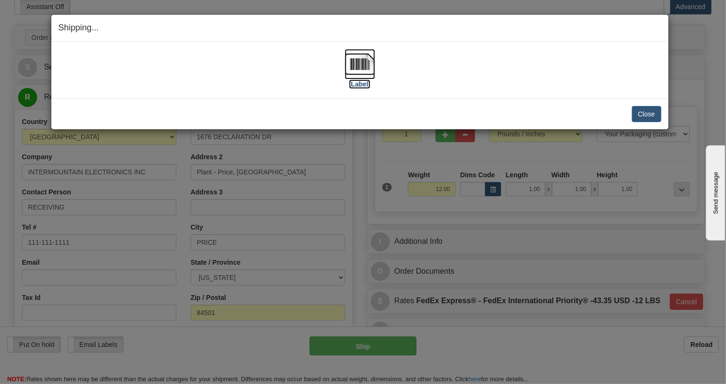
click at [356, 67] on img at bounding box center [360, 64] width 30 height 30
click at [644, 113] on button "Close" at bounding box center [646, 114] width 29 height 16
